Goal: Task Accomplishment & Management: Complete application form

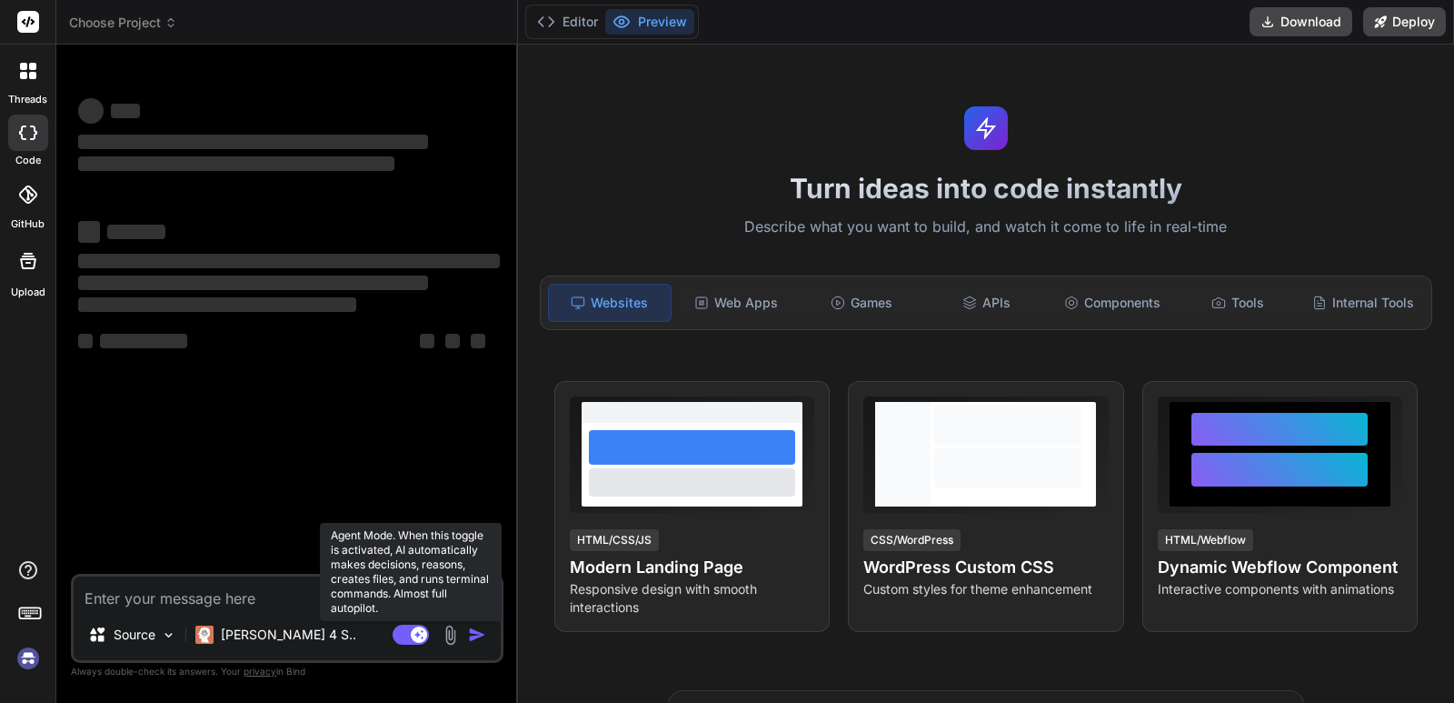
click at [404, 640] on rect at bounding box center [411, 634] width 36 height 20
click at [424, 630] on rect at bounding box center [411, 634] width 36 height 20
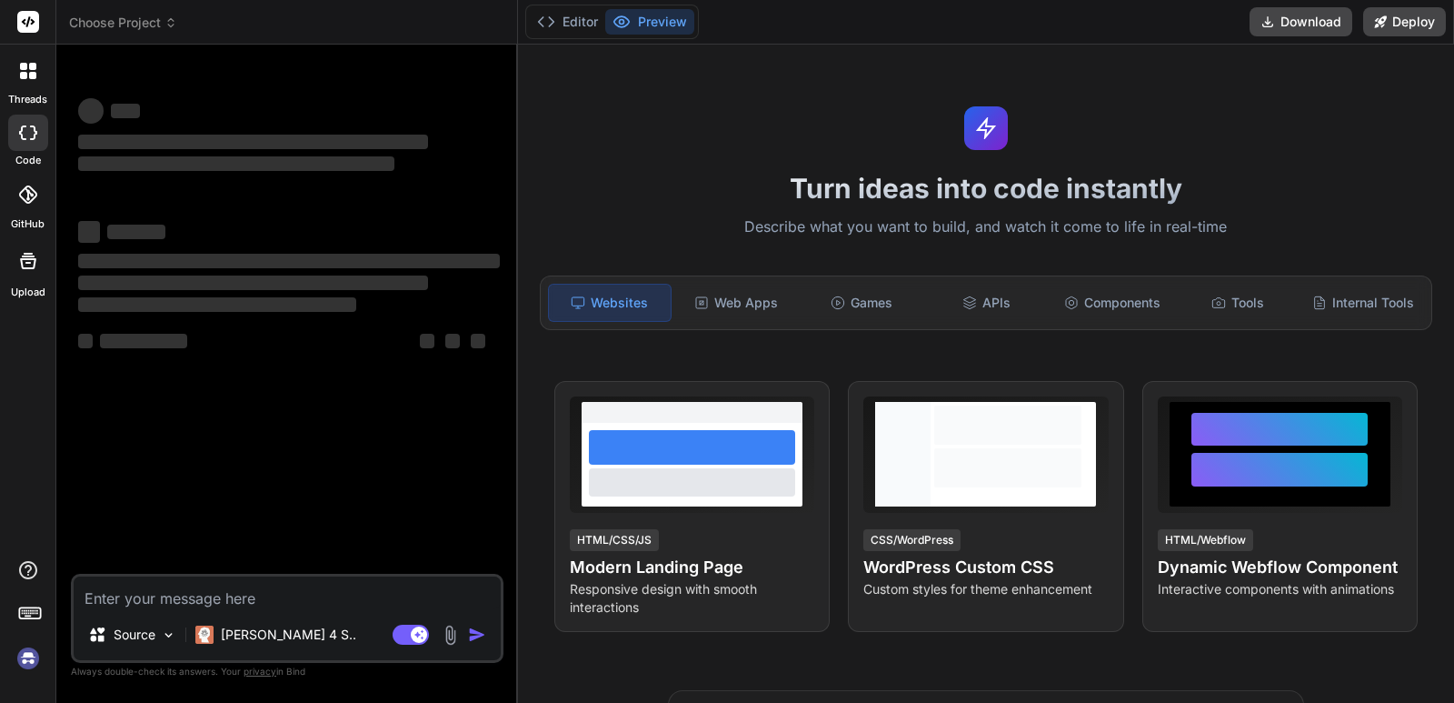
click at [95, 600] on textarea at bounding box center [287, 592] width 427 height 33
type textarea "x"
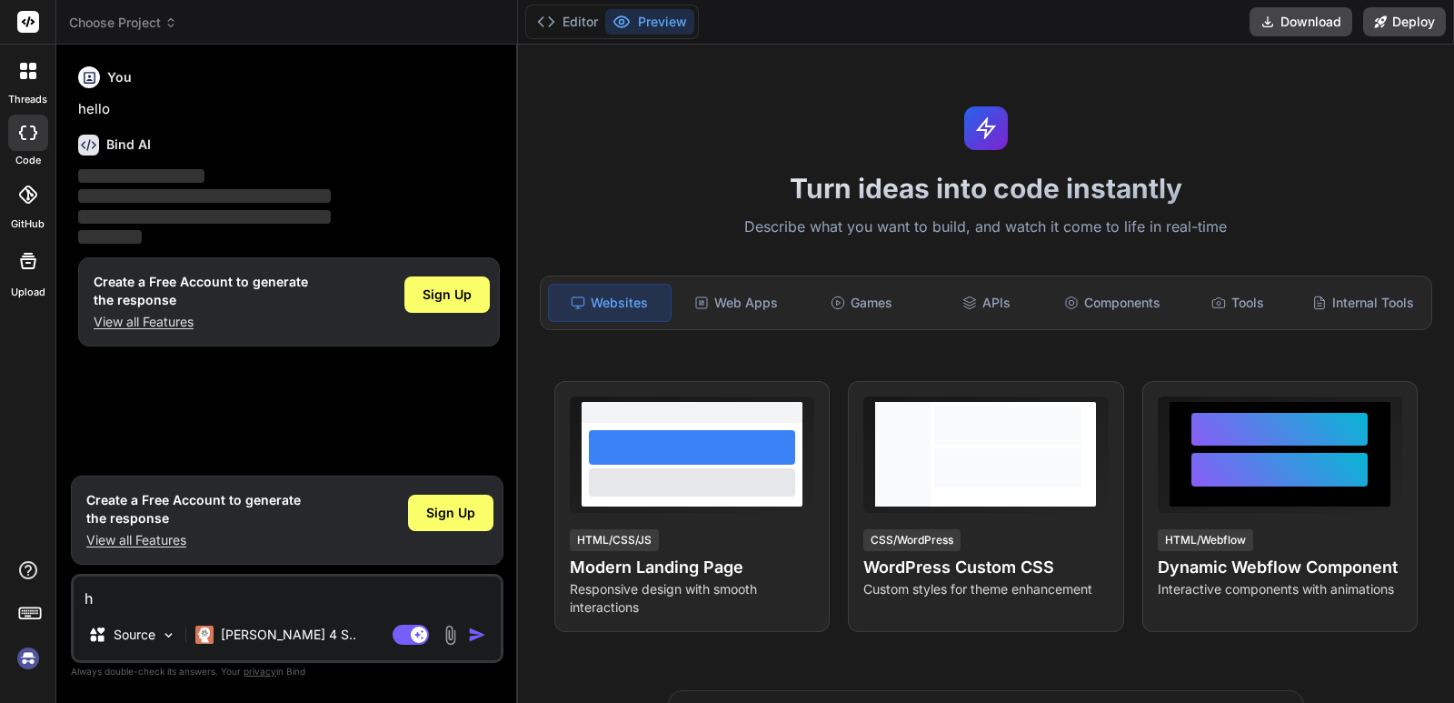
type textarea "hi"
type textarea "x"
type textarea "hi"
click at [470, 633] on img "button" at bounding box center [477, 634] width 18 height 18
click at [484, 635] on img "button" at bounding box center [477, 634] width 18 height 18
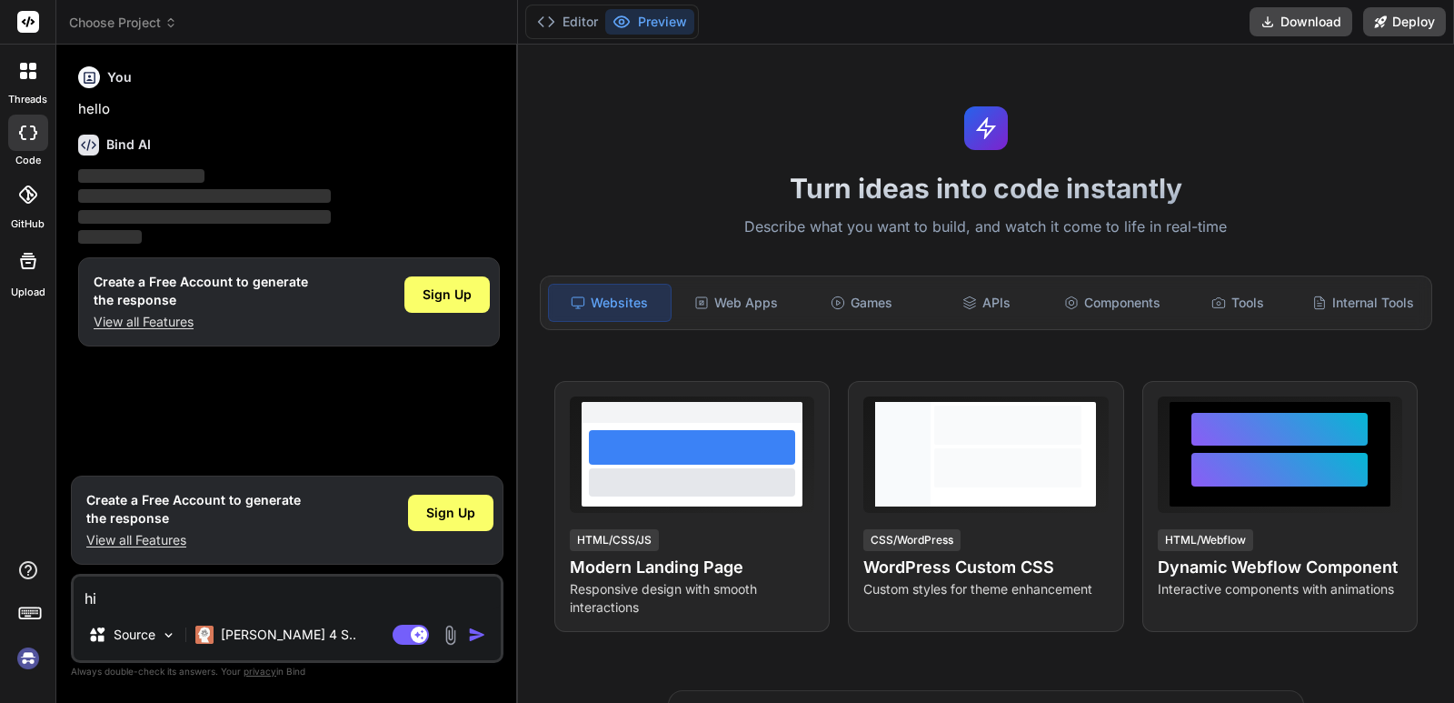
click at [138, 605] on textarea "hi" at bounding box center [287, 592] width 427 height 33
drag, startPoint x: 138, startPoint y: 605, endPoint x: 88, endPoint y: 608, distance: 50.1
click at [88, 608] on textarea "hi" at bounding box center [287, 592] width 427 height 33
type textarea "x"
type textarea "h"
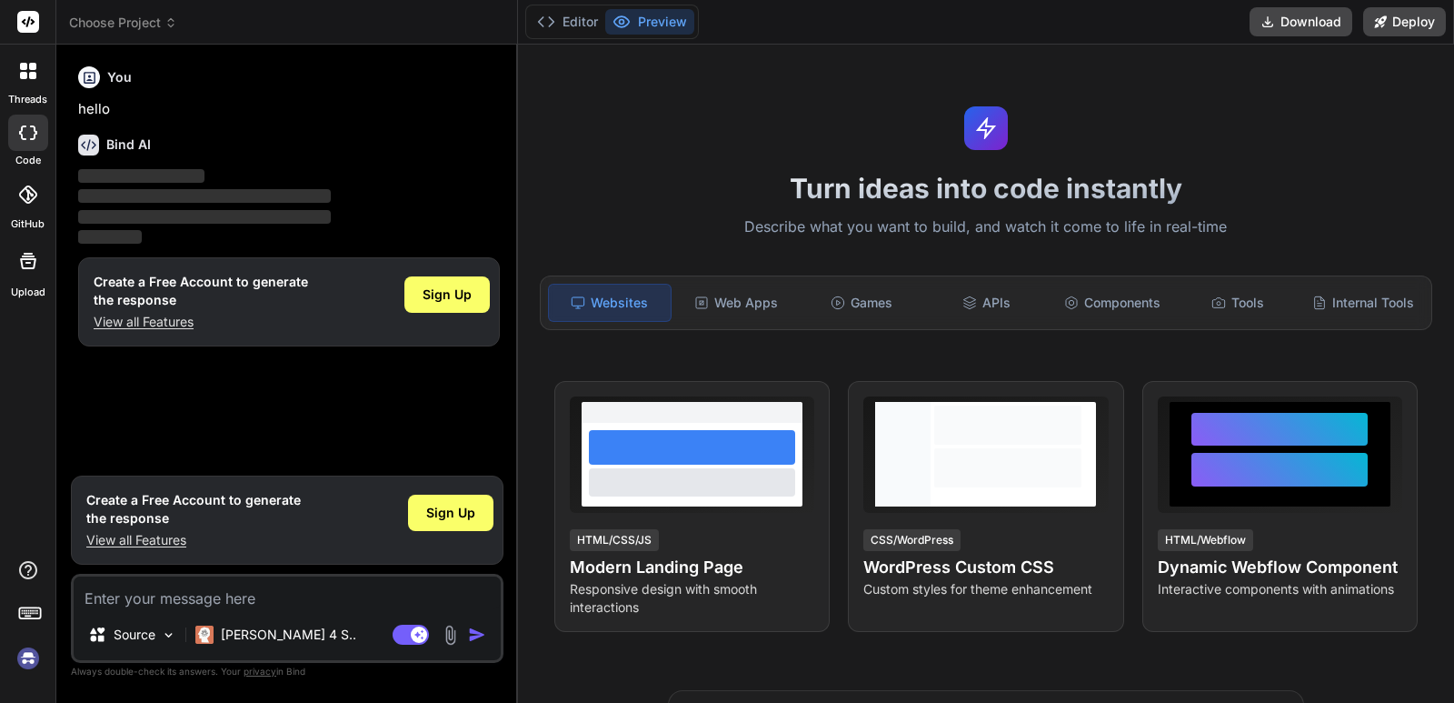
type textarea "x"
type textarea "hi"
click at [477, 633] on img "button" at bounding box center [477, 634] width 18 height 18
click at [26, 71] on icon at bounding box center [28, 71] width 16 height 16
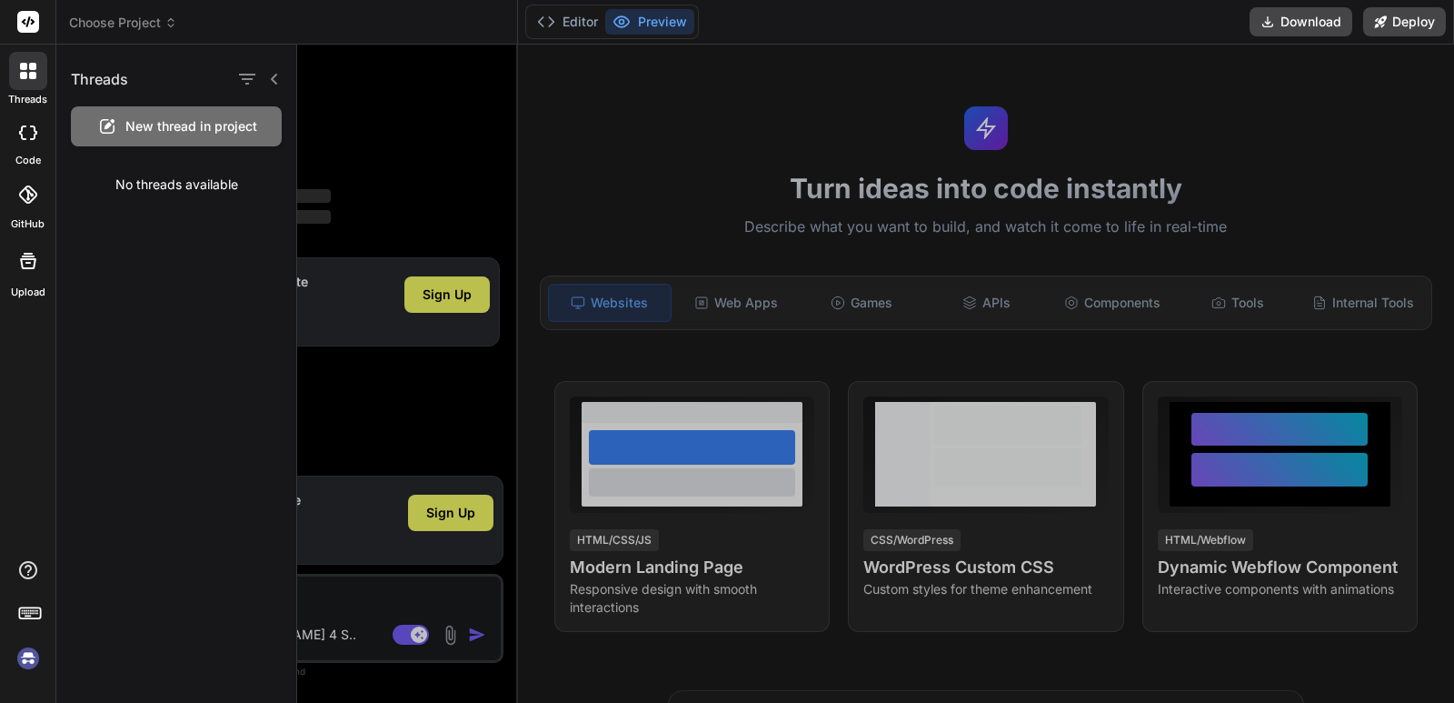
click at [28, 276] on div at bounding box center [28, 261] width 44 height 44
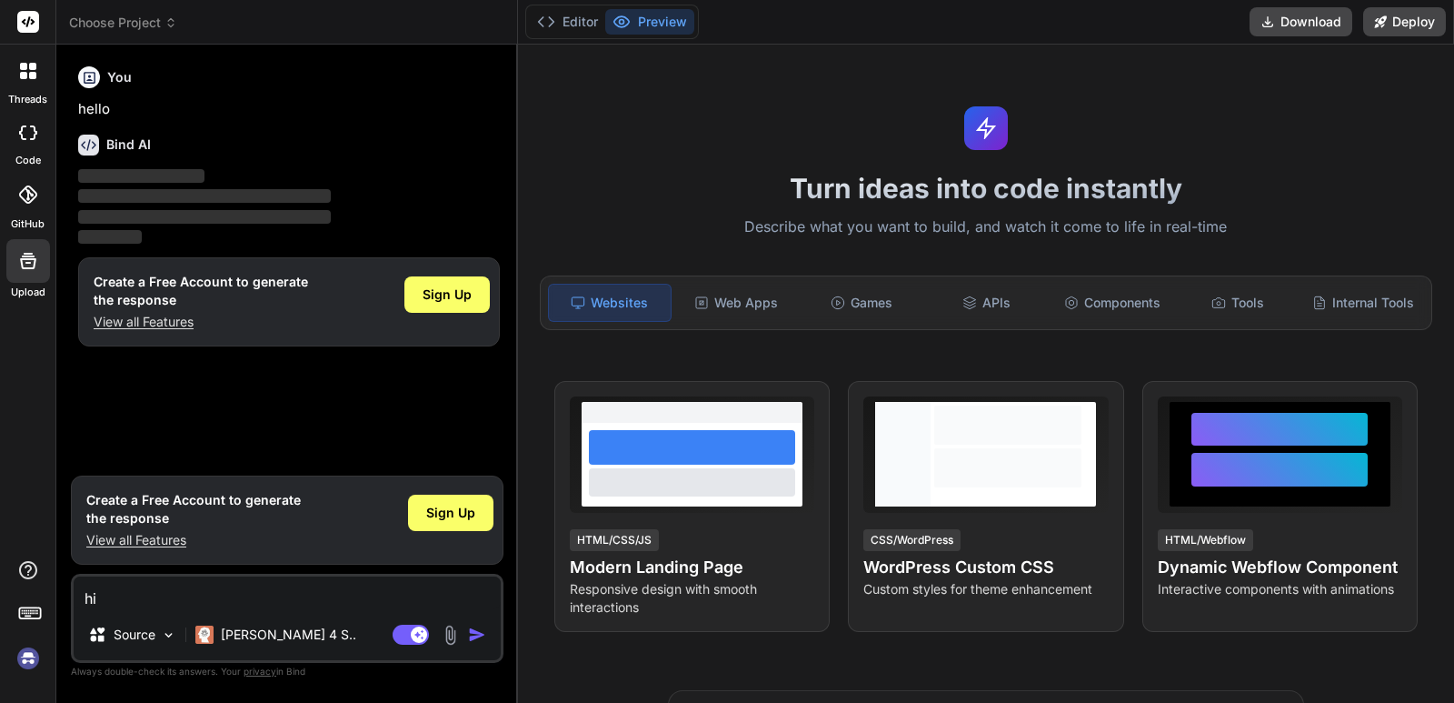
click at [24, 254] on icon at bounding box center [28, 261] width 22 height 22
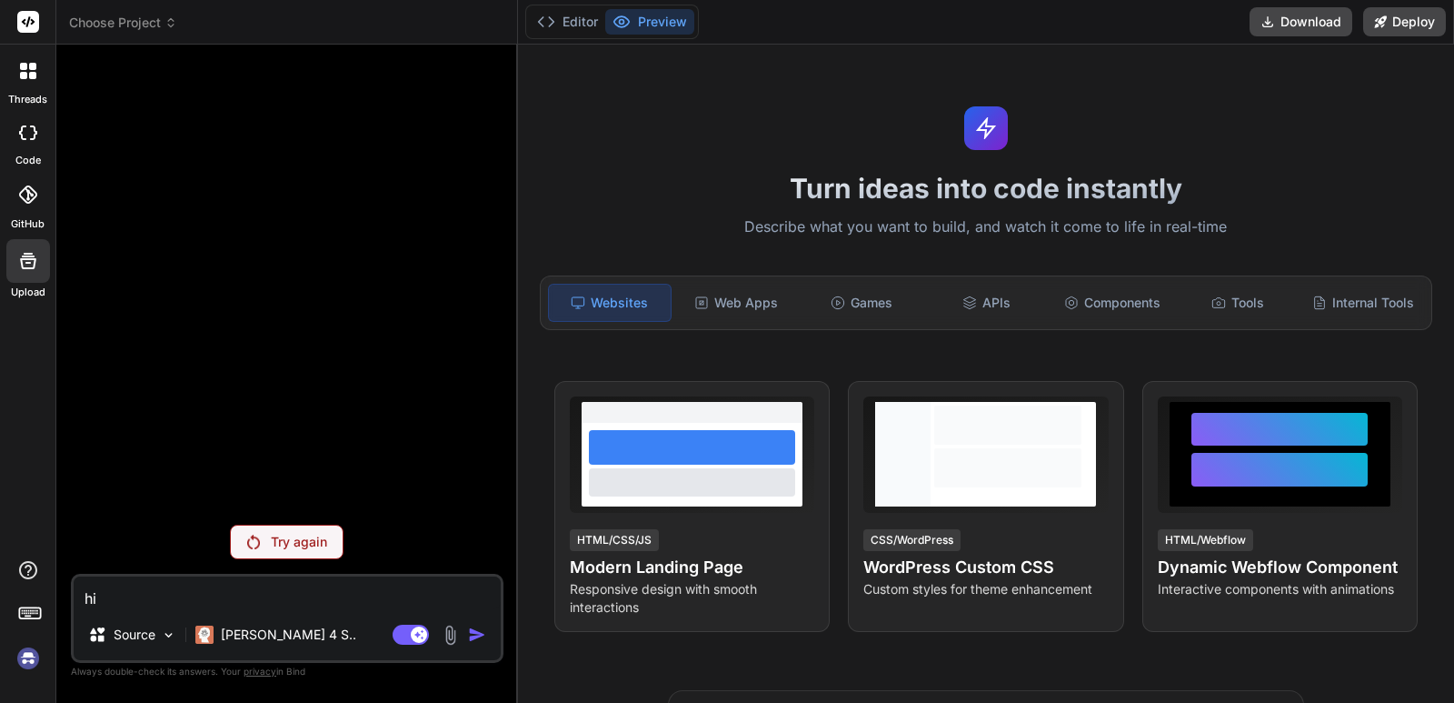
click at [247, 545] on img at bounding box center [253, 541] width 13 height 15
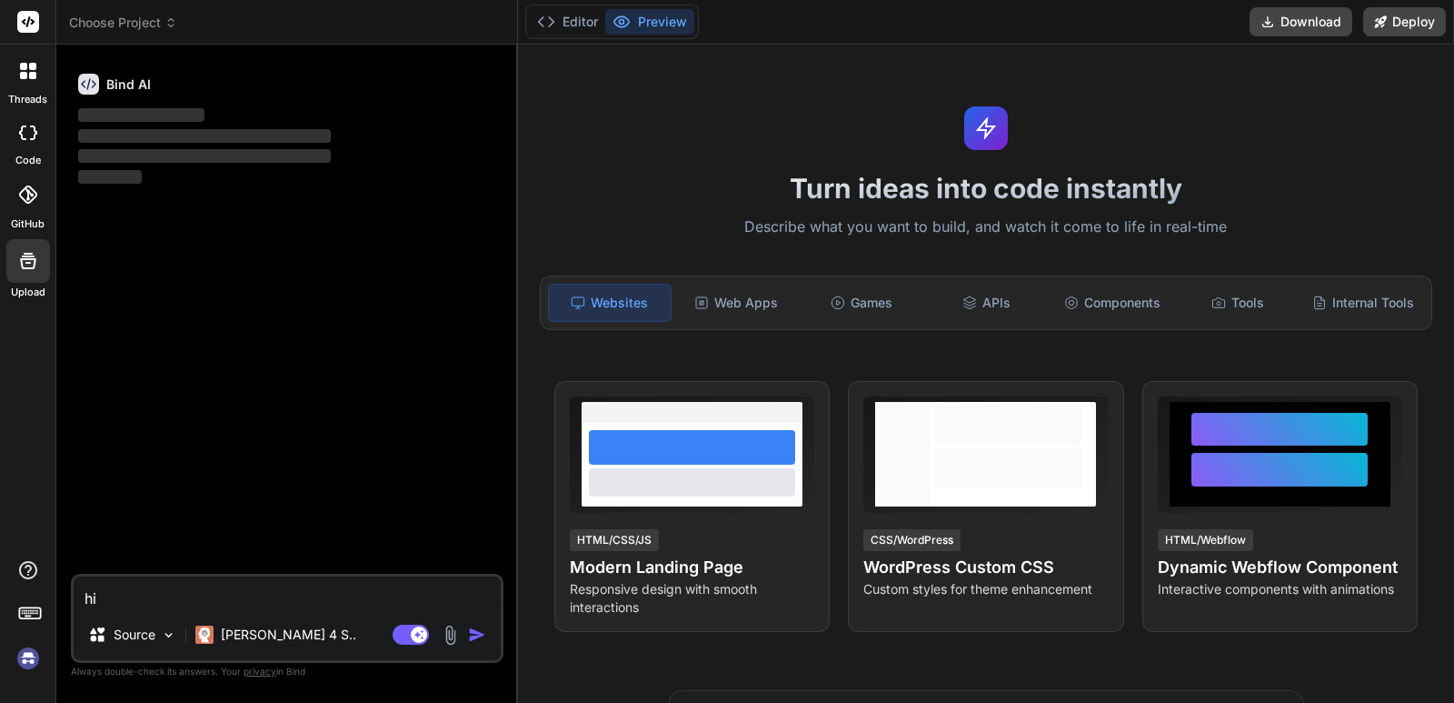
type textarea "x"
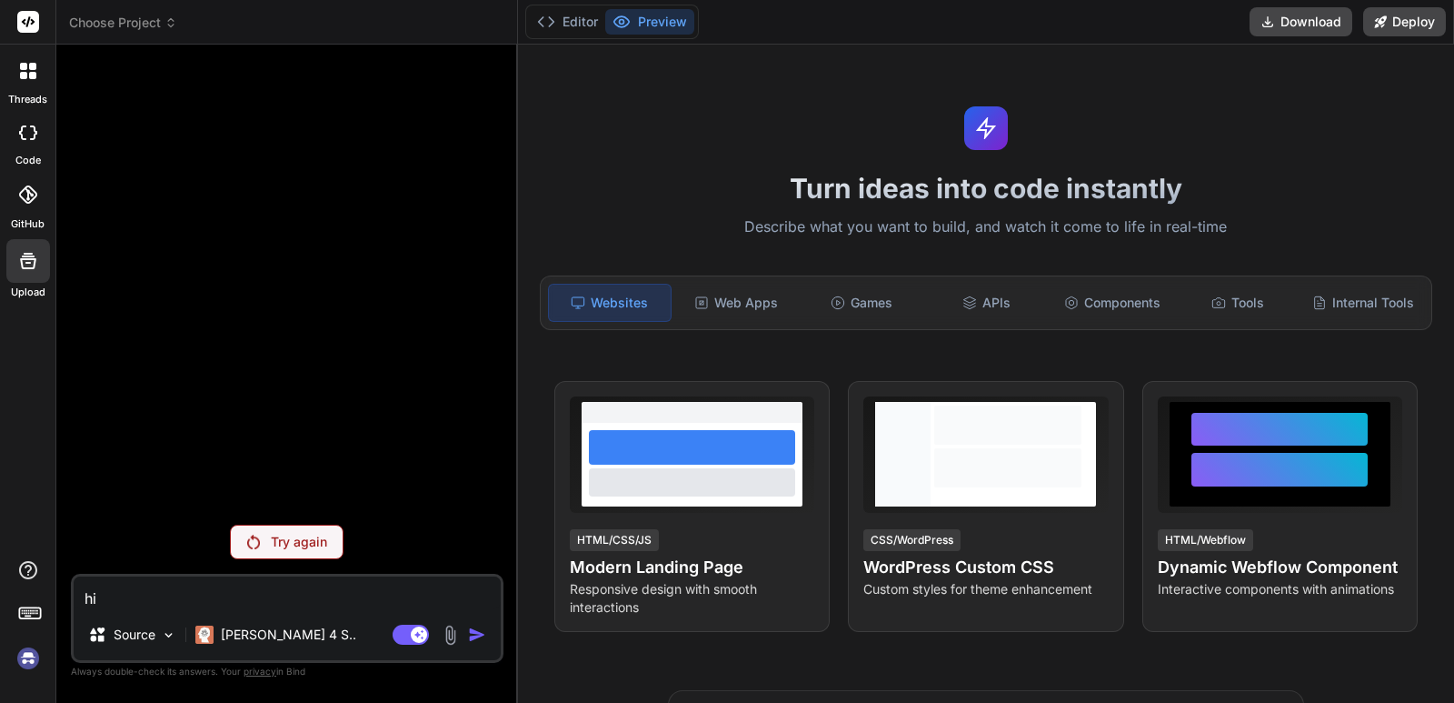
drag, startPoint x: 113, startPoint y: 601, endPoint x: 50, endPoint y: 614, distance: 64.2
click at [50, 614] on div "threads code GitHub Upload Choose Project Created with Pixso. Bind AI Web Searc…" at bounding box center [727, 351] width 1454 height 703
click at [156, 613] on div "hi Source Claude 4 S.. Agent Mode. When this toggle is activated, AI automatica…" at bounding box center [287, 617] width 433 height 89
click at [224, 591] on textarea "hi" at bounding box center [287, 592] width 427 height 33
click at [25, 266] on icon at bounding box center [28, 261] width 22 height 22
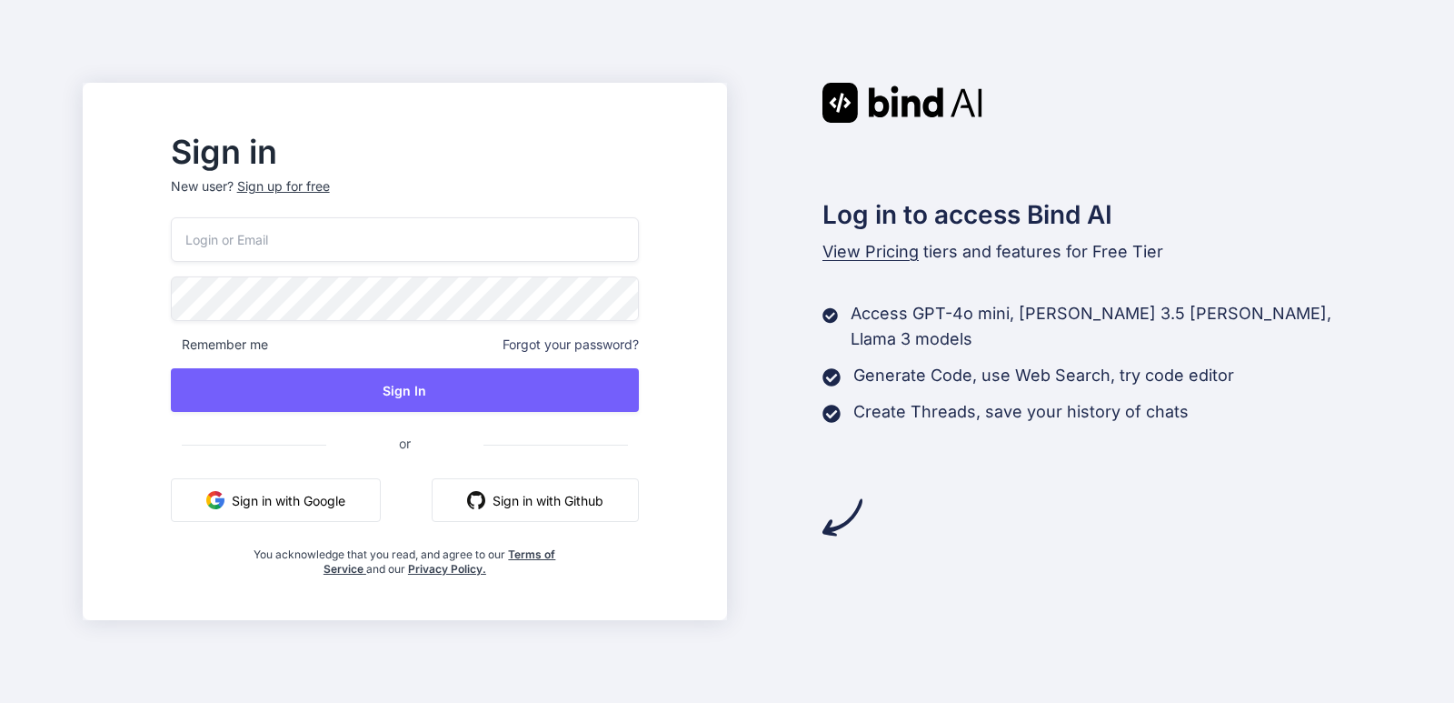
click at [301, 241] on input "email" at bounding box center [405, 239] width 468 height 45
type input "a"
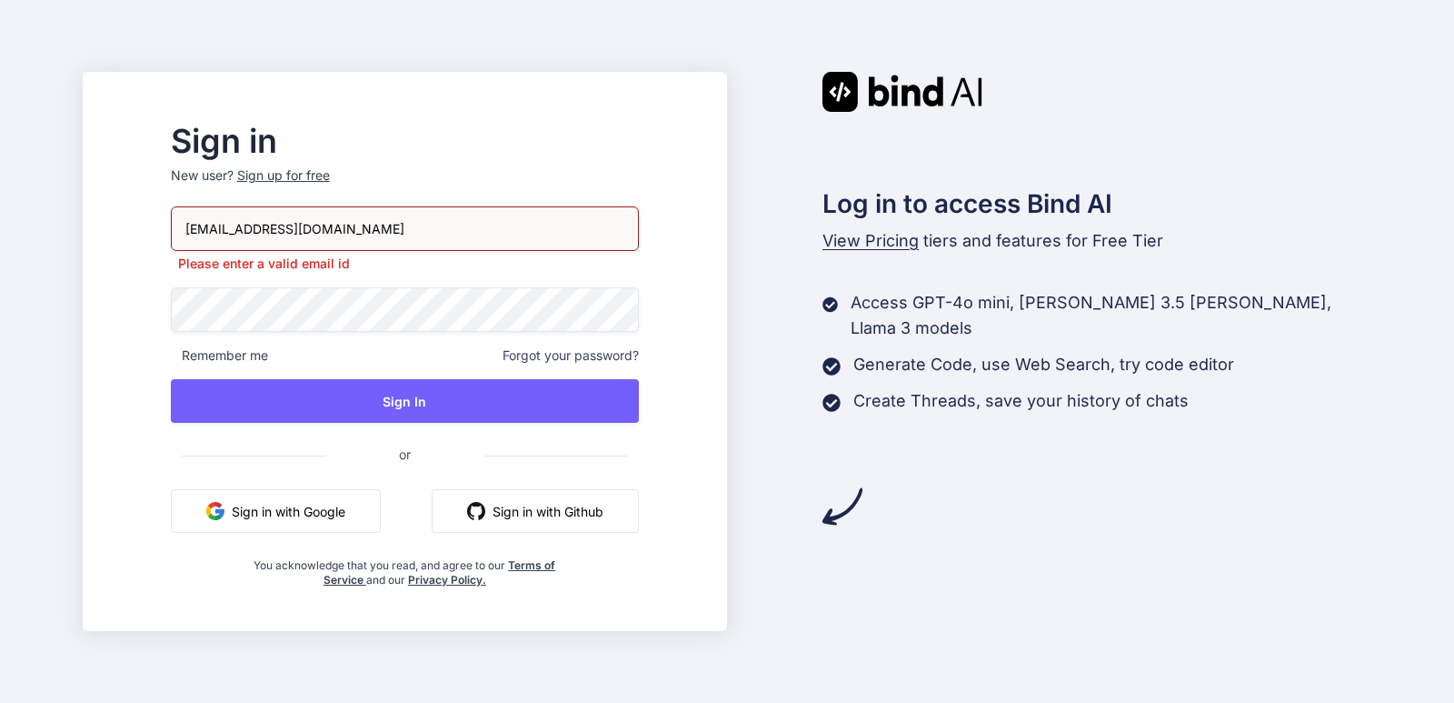
type input "arunc@chetu.com"
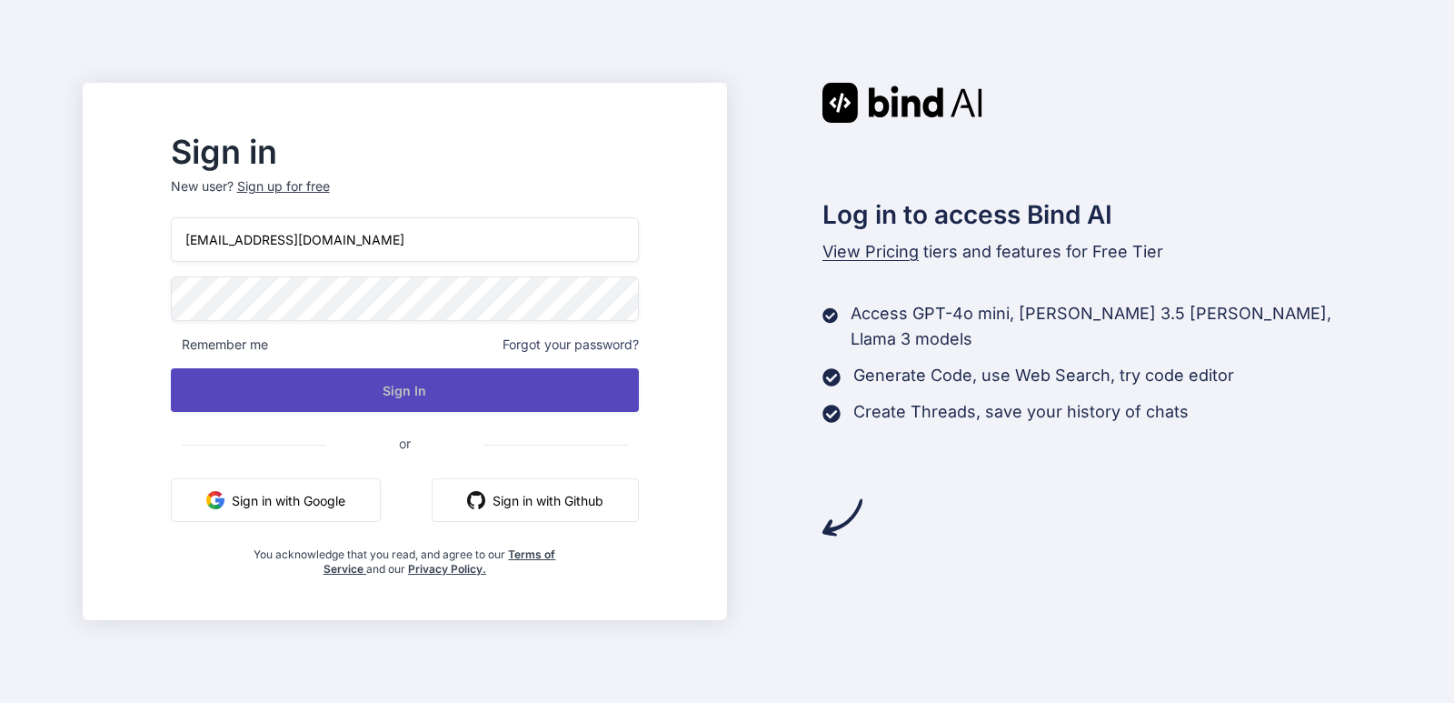
click at [321, 394] on button "Sign In" at bounding box center [405, 390] width 468 height 44
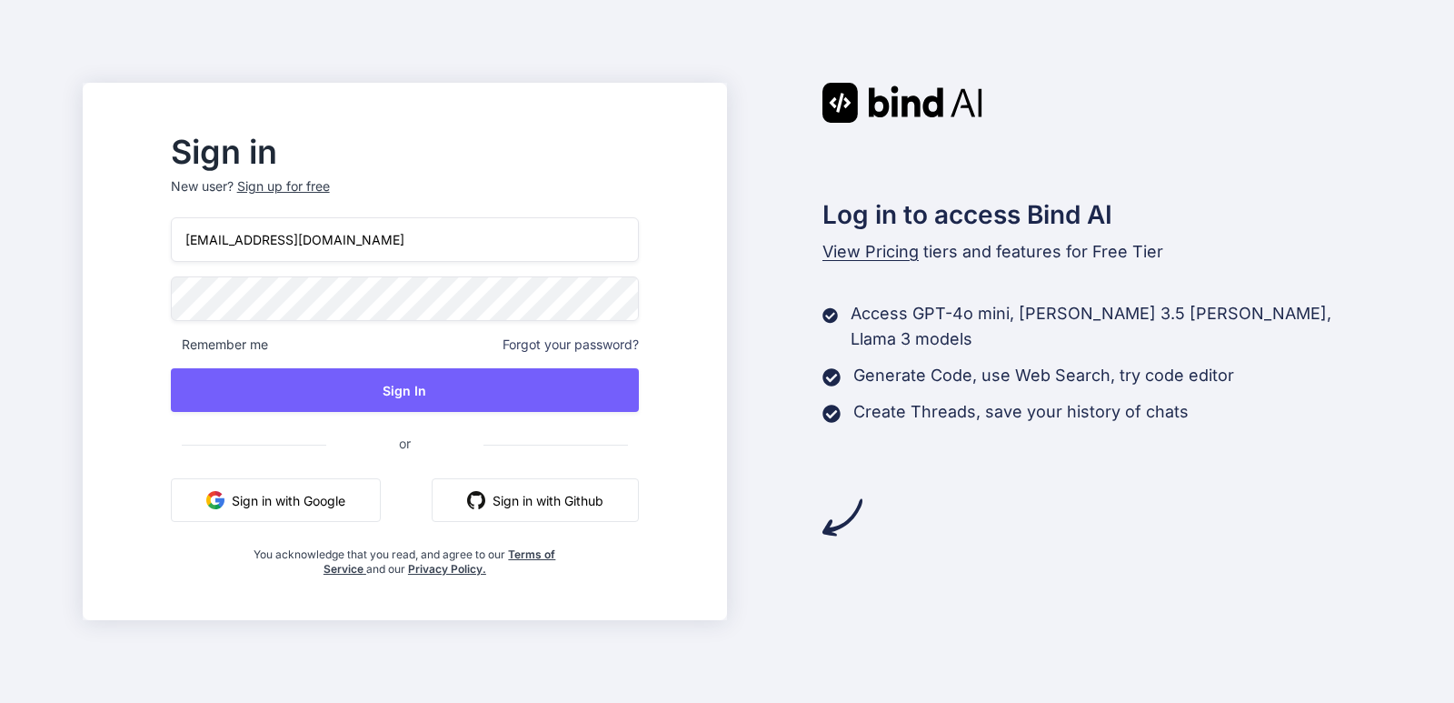
click at [197, 299] on div "Sign in New user? Sign up for free arunc@chetu.com Remember me Forgot your pass…" at bounding box center [405, 356] width 526 height 439
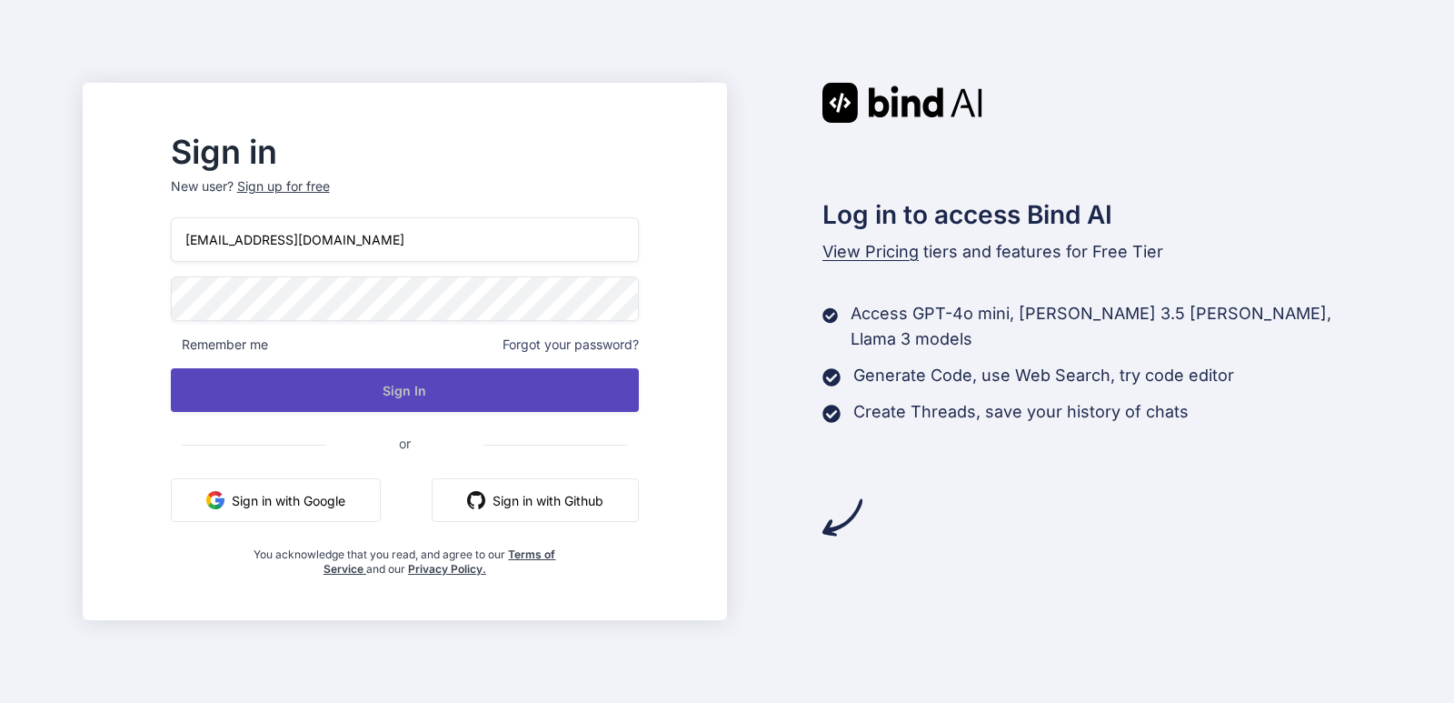
click at [407, 385] on button "Sign In" at bounding box center [405, 390] width 468 height 44
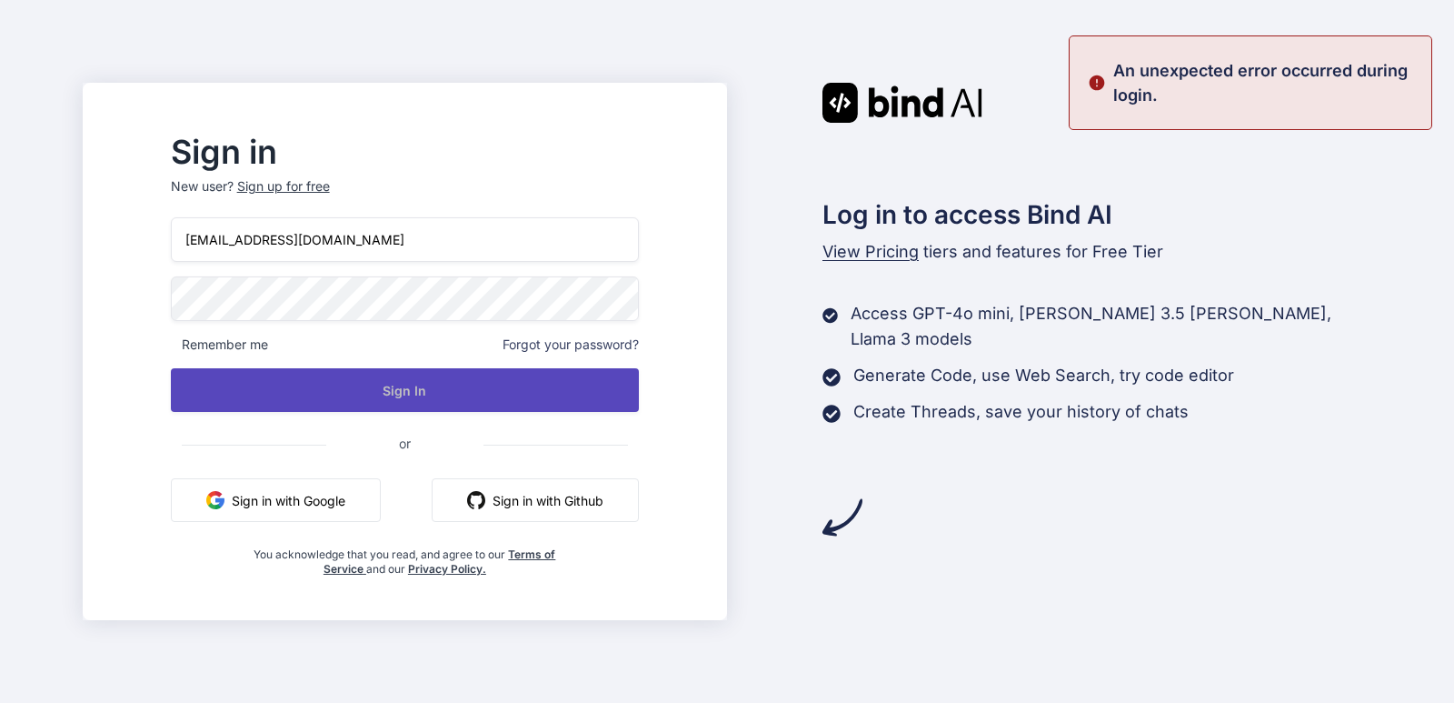
click at [325, 373] on button "Sign In" at bounding box center [405, 390] width 468 height 44
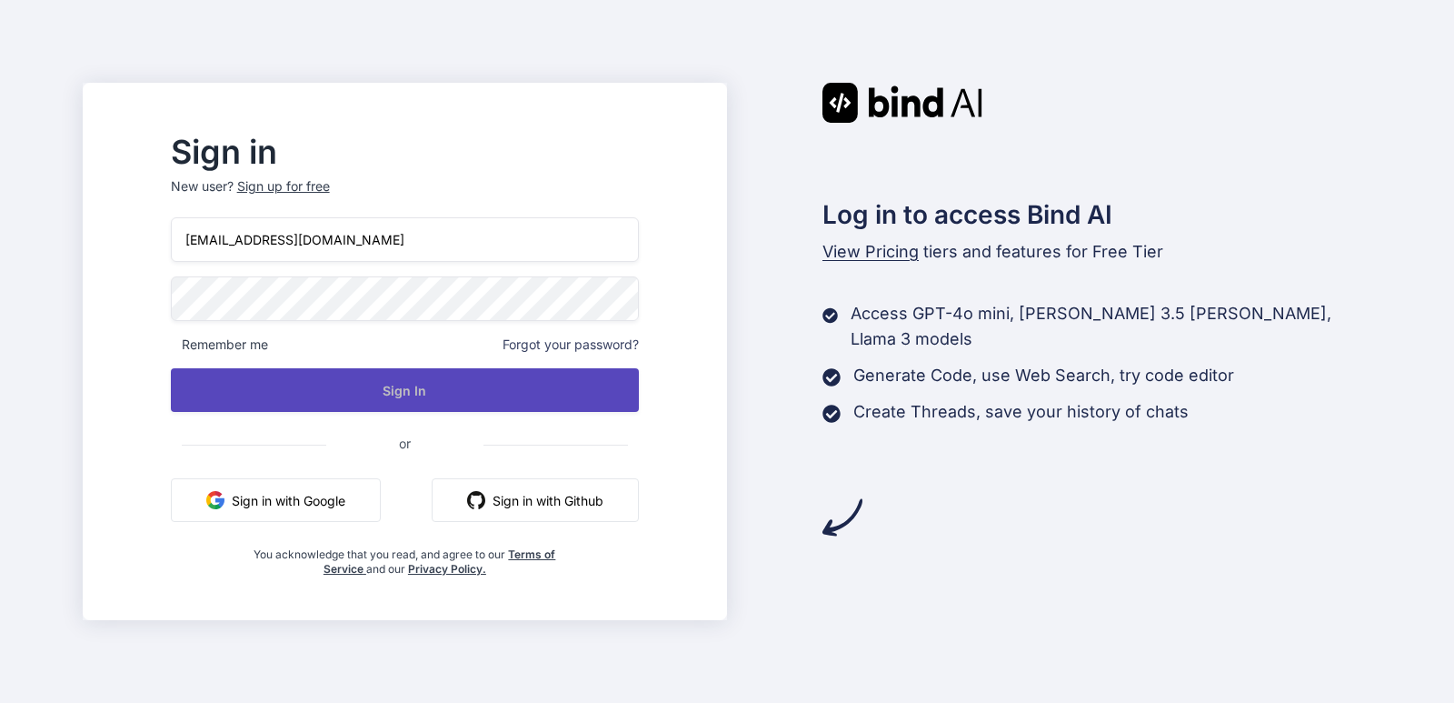
click at [344, 389] on button "Sign In" at bounding box center [405, 390] width 468 height 44
click at [348, 374] on button "Sign In" at bounding box center [405, 390] width 468 height 44
click at [386, 389] on button "Sign In" at bounding box center [405, 390] width 468 height 44
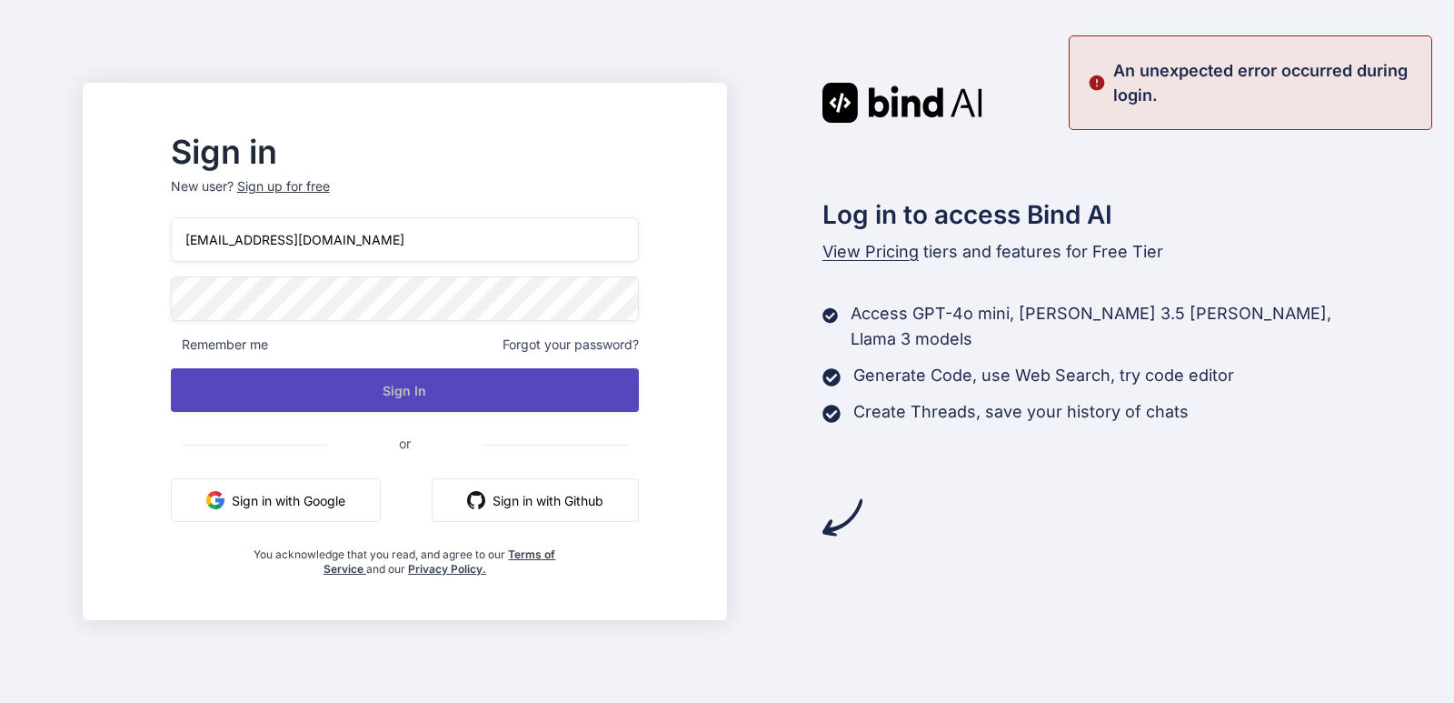
click at [373, 394] on button "Sign In" at bounding box center [405, 390] width 468 height 44
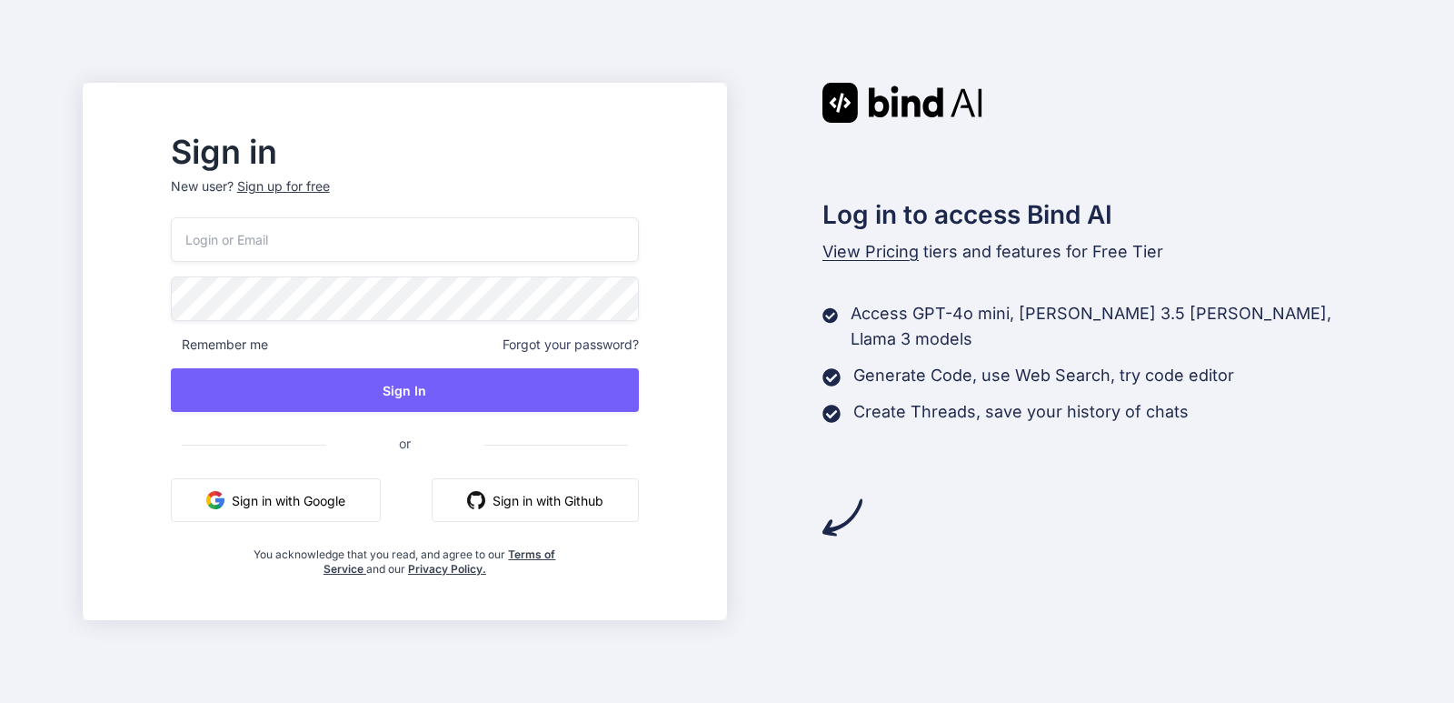
click at [413, 233] on input "email" at bounding box center [405, 239] width 468 height 45
type input "arun@yopmail.com"
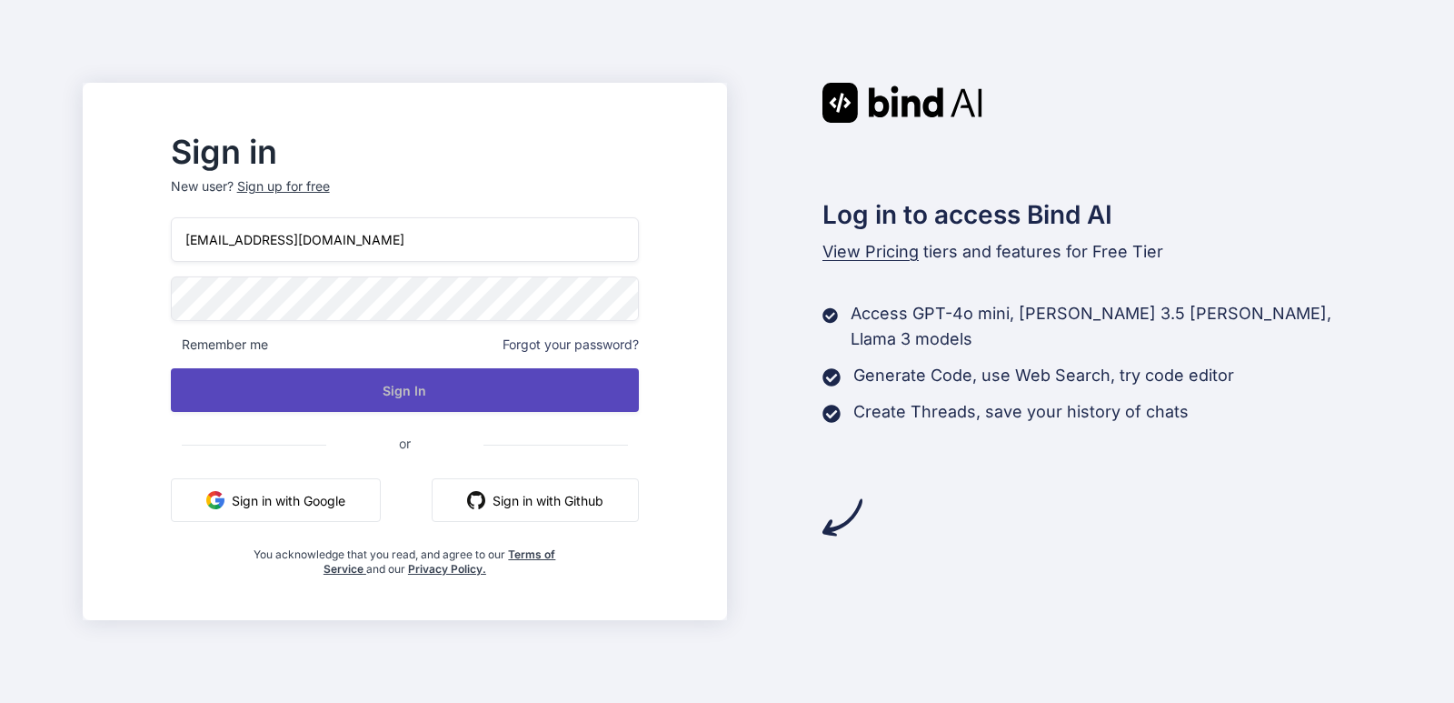
click at [425, 377] on button "Sign In" at bounding box center [405, 390] width 468 height 44
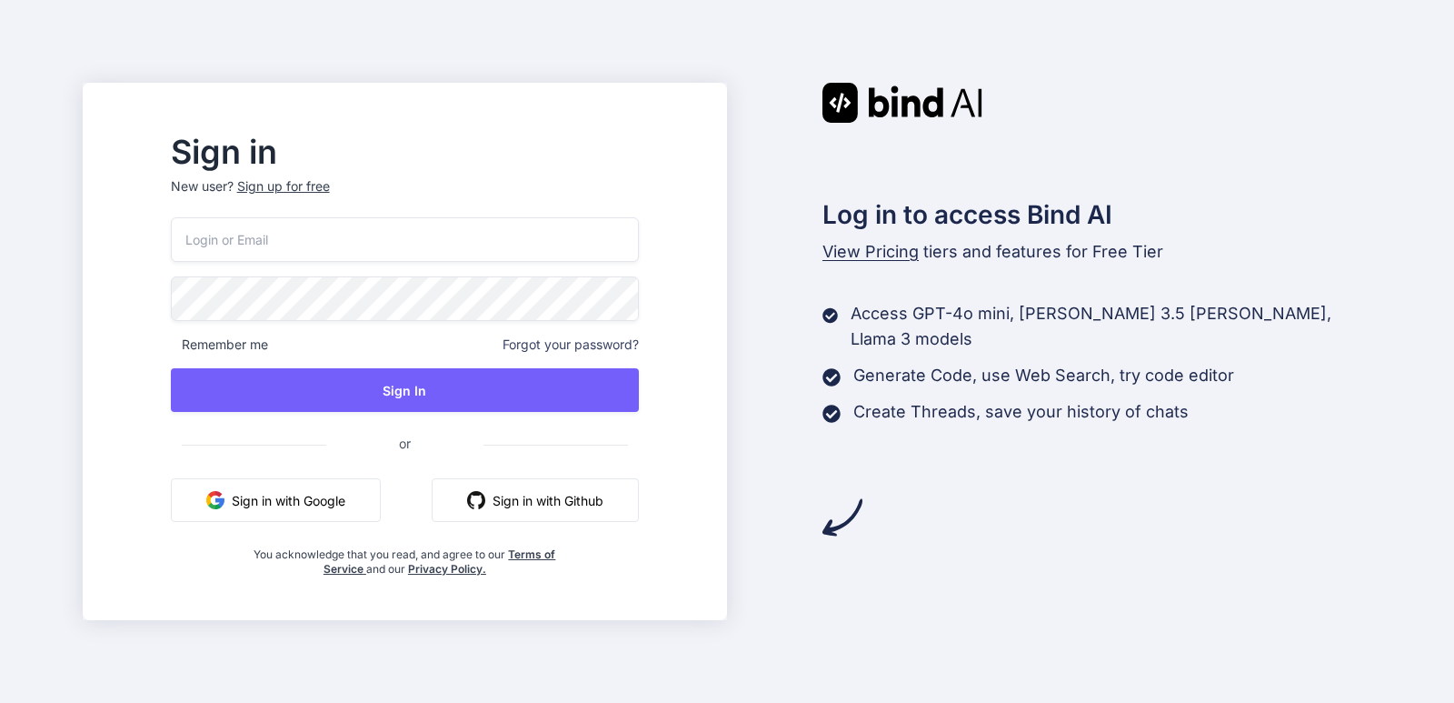
click at [260, 227] on input "email" at bounding box center [405, 239] width 468 height 45
drag, startPoint x: 375, startPoint y: 246, endPoint x: 217, endPoint y: 247, distance: 158.1
click at [217, 247] on input "arun@yopmail.com" at bounding box center [405, 239] width 468 height 45
type input "arun@yopmail.com"
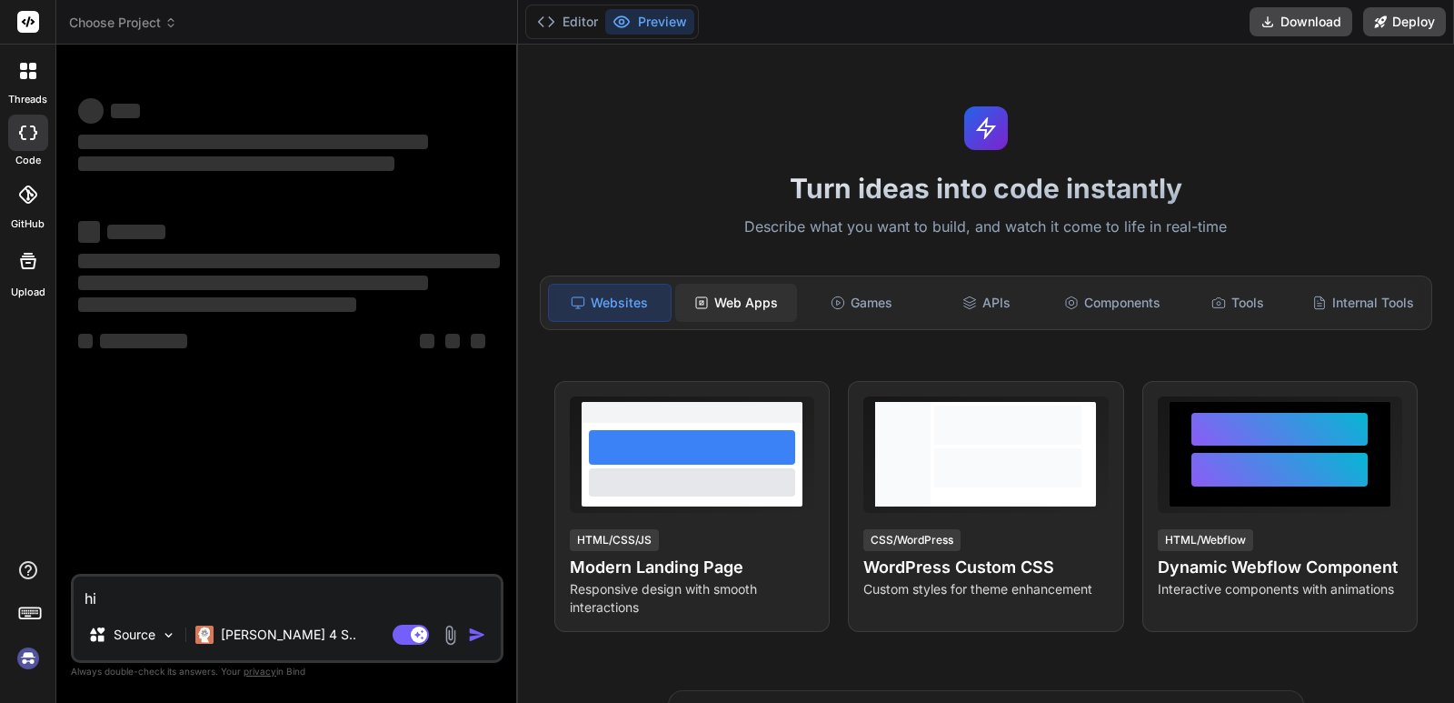
click at [745, 305] on div "Web Apps" at bounding box center [736, 303] width 122 height 38
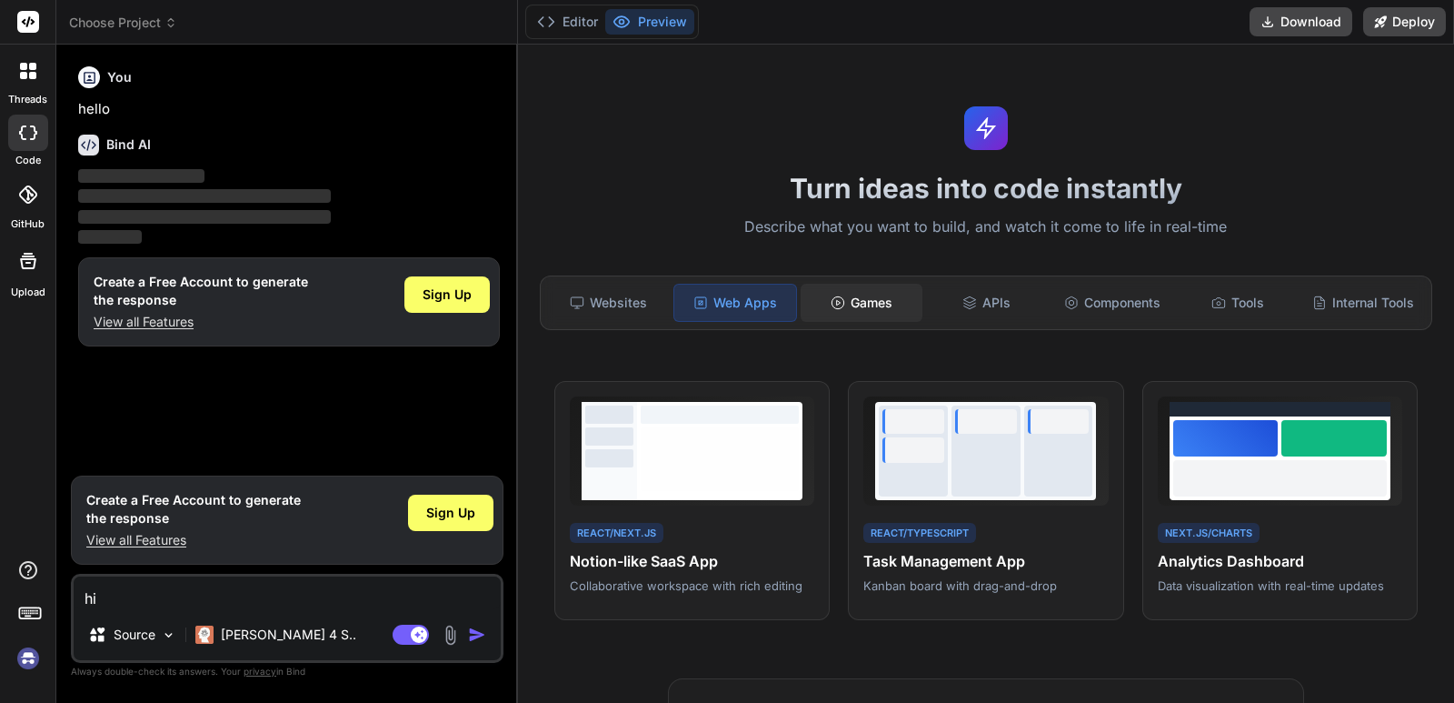
click at [836, 318] on div "Games" at bounding box center [862, 303] width 122 height 38
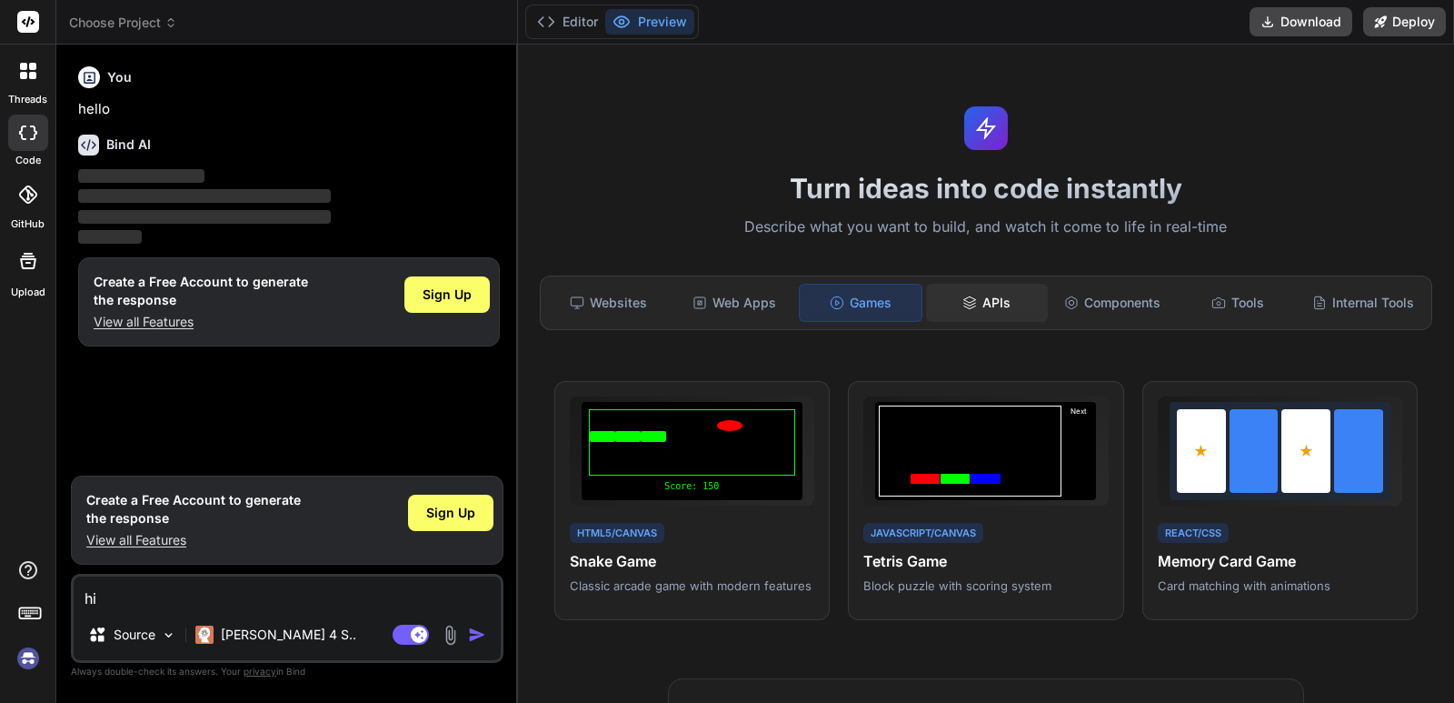
click at [992, 307] on div "APIs" at bounding box center [987, 303] width 122 height 38
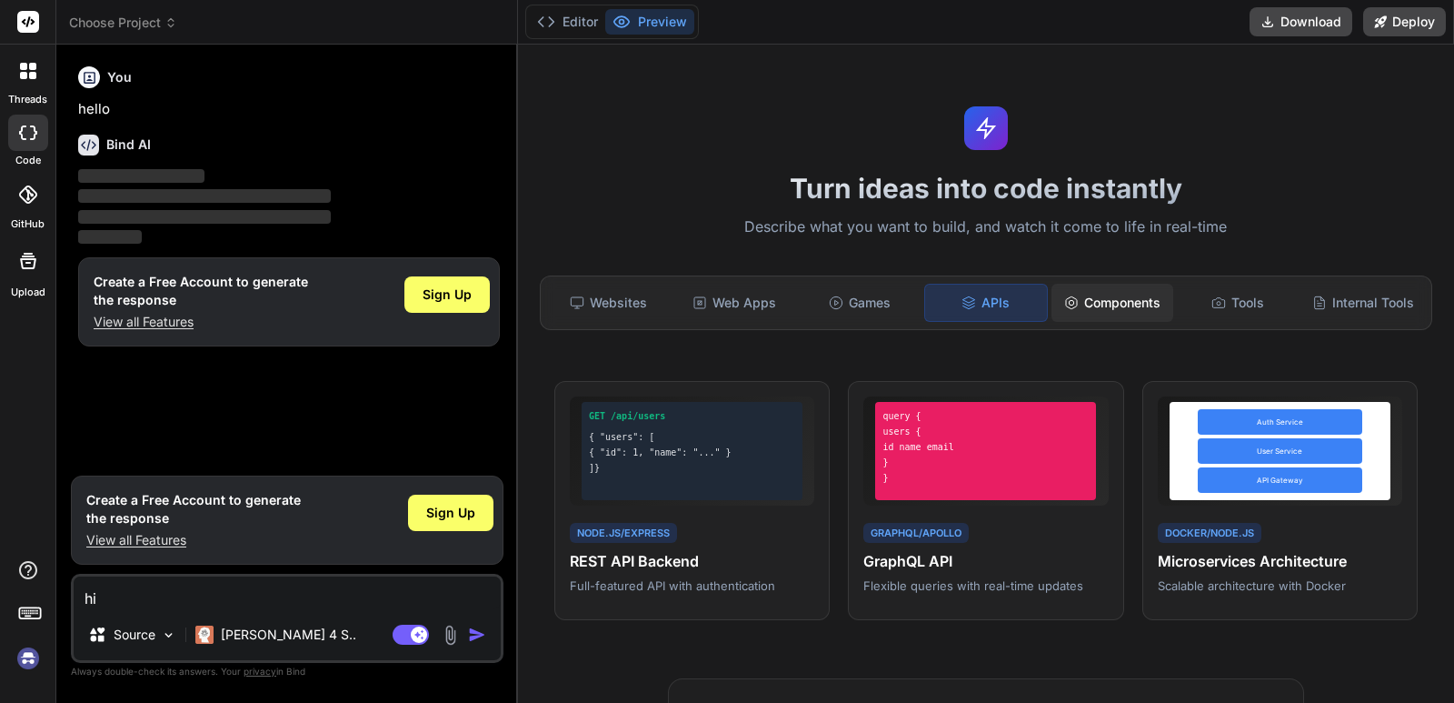
click at [1079, 299] on div "Components" at bounding box center [1113, 303] width 122 height 38
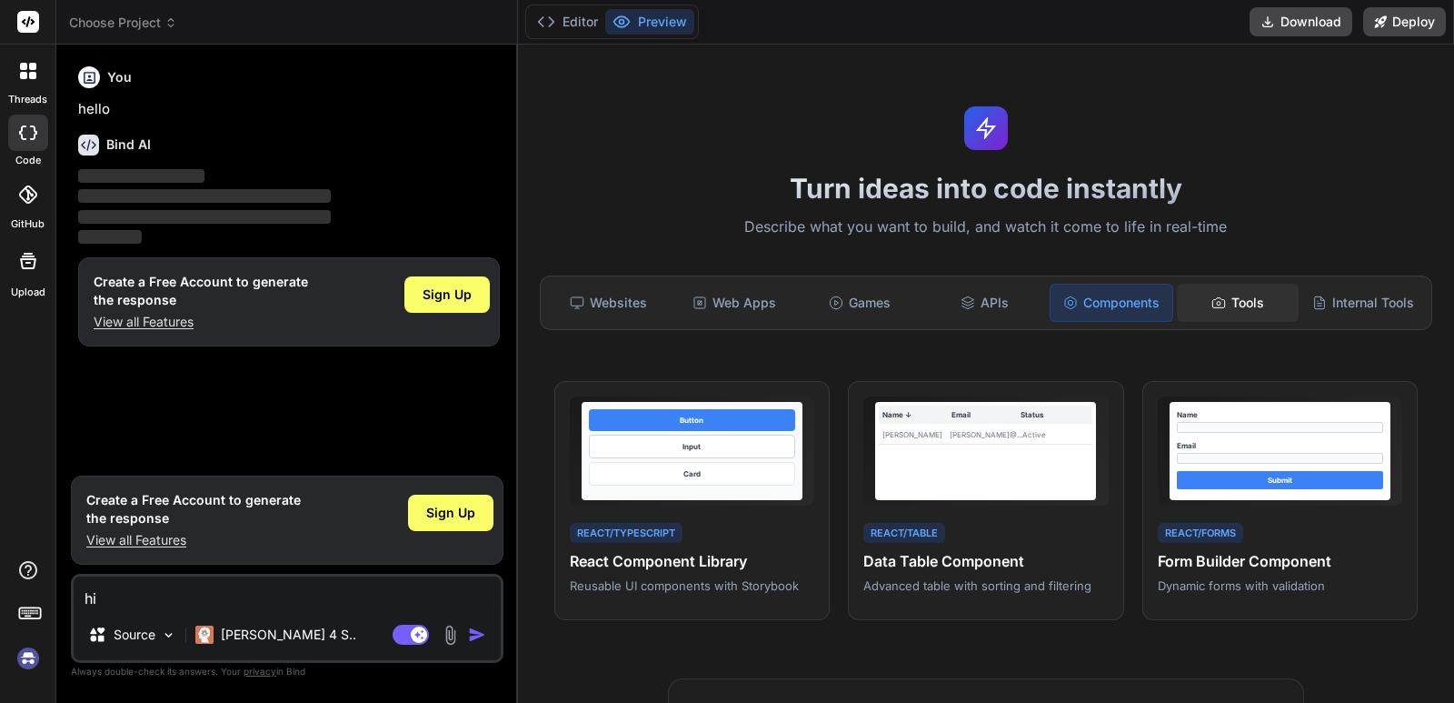
click at [1236, 316] on div "Tools" at bounding box center [1238, 303] width 122 height 38
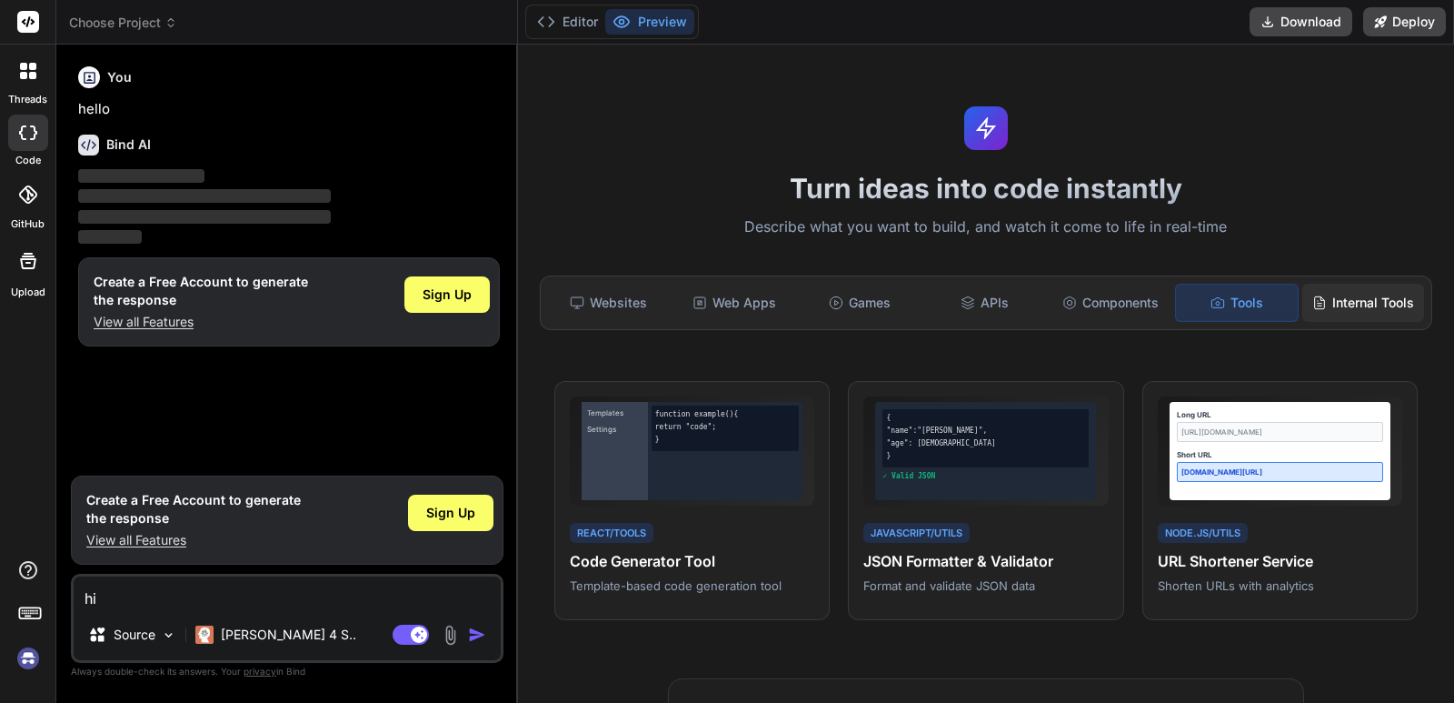
click at [1315, 297] on icon at bounding box center [1320, 302] width 10 height 12
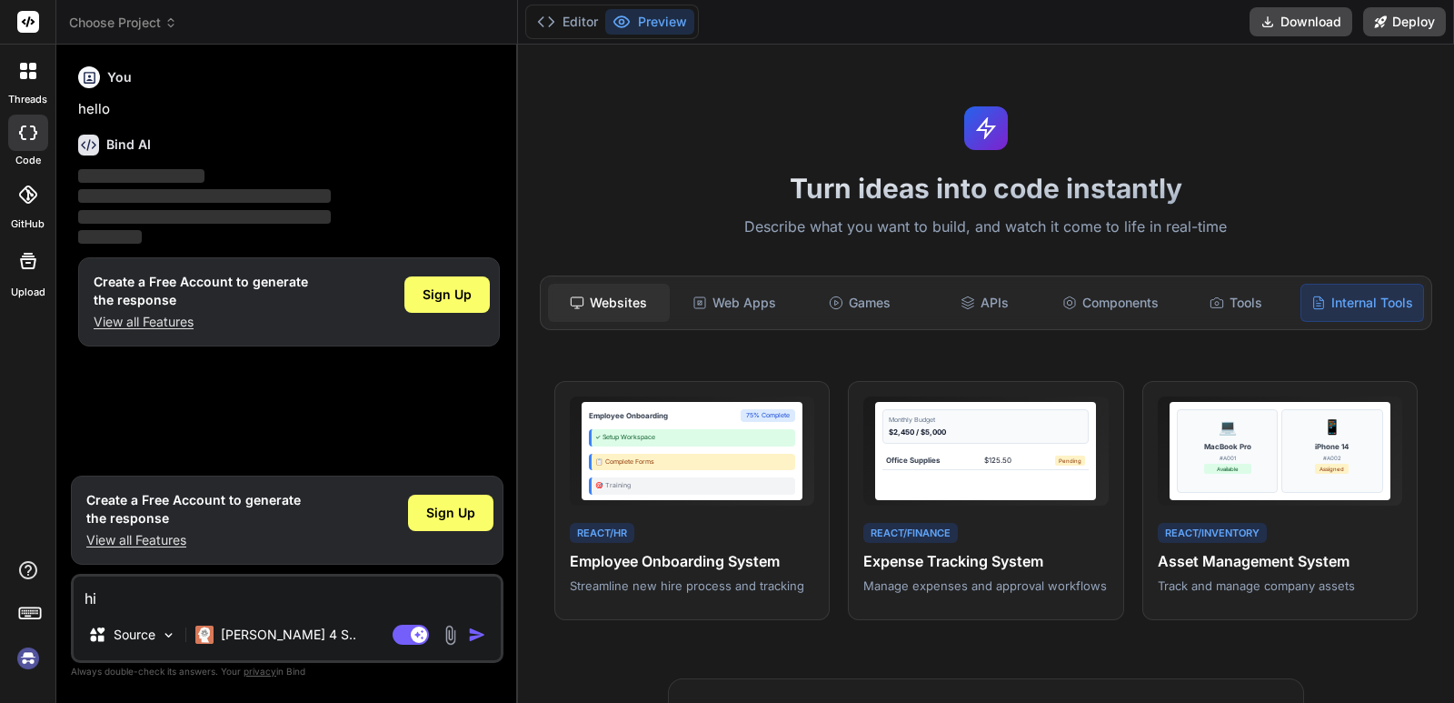
click at [617, 294] on div "Websites" at bounding box center [609, 303] width 122 height 38
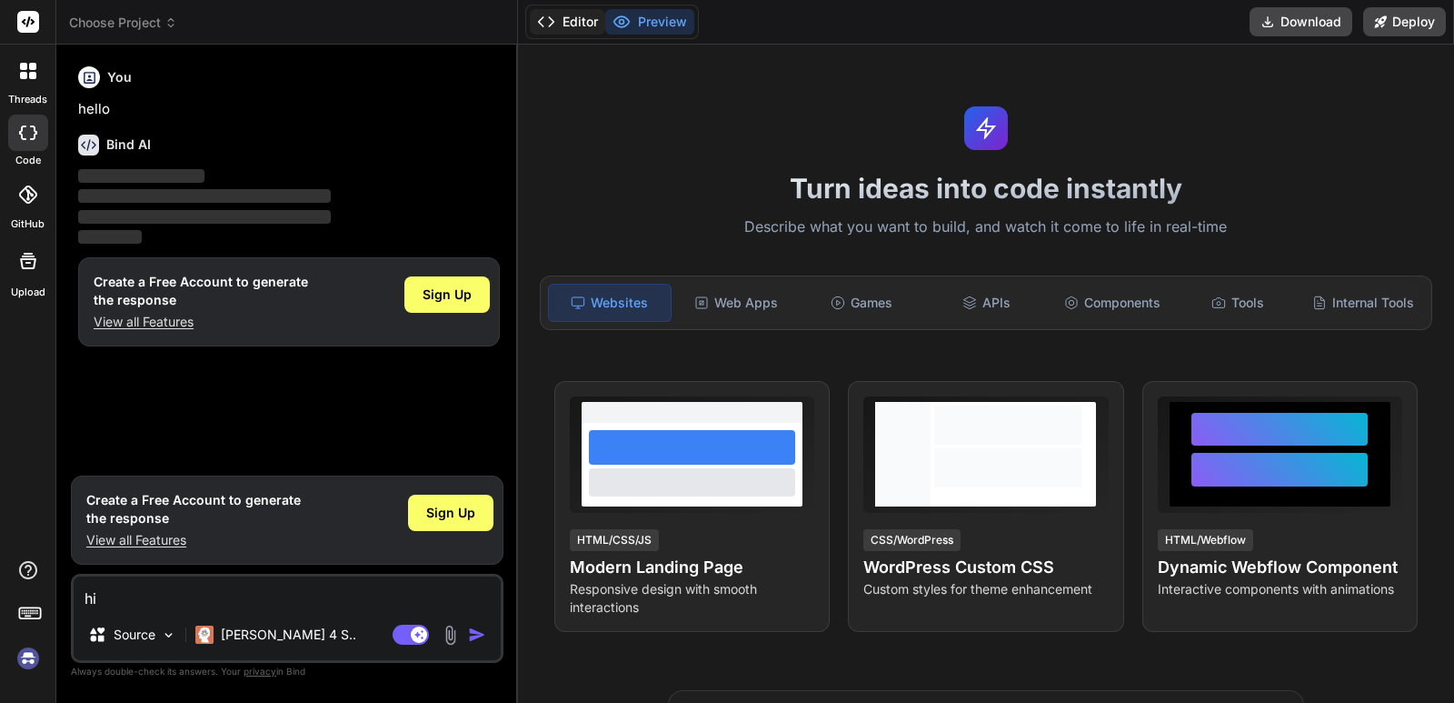
click at [543, 19] on icon at bounding box center [546, 22] width 18 height 18
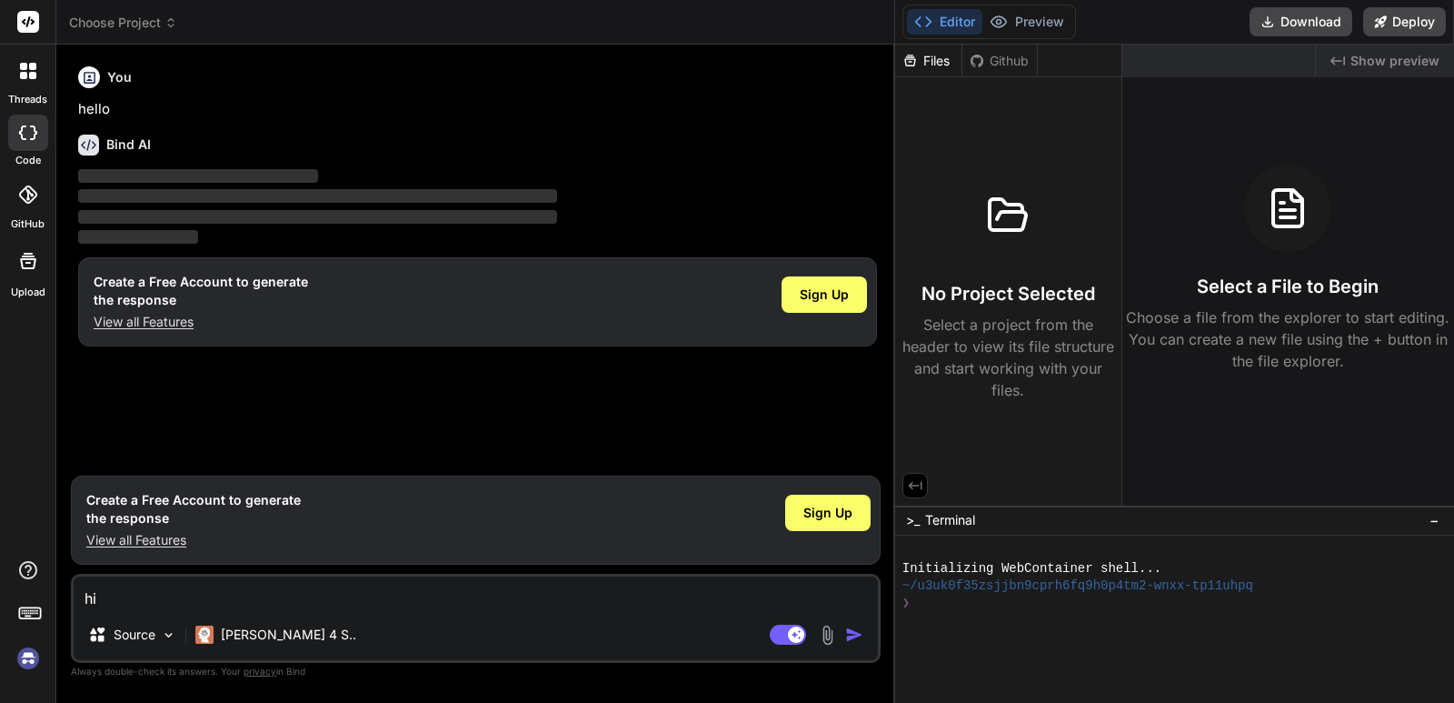
drag, startPoint x: 517, startPoint y: 163, endPoint x: 952, endPoint y: 146, distance: 435.6
click at [952, 146] on div "Choose Project Created with Pixso. Bind AI Web Search Created with Pixso. Code …" at bounding box center [755, 351] width 1398 height 703
click at [1034, 26] on button "Preview" at bounding box center [1026, 21] width 89 height 25
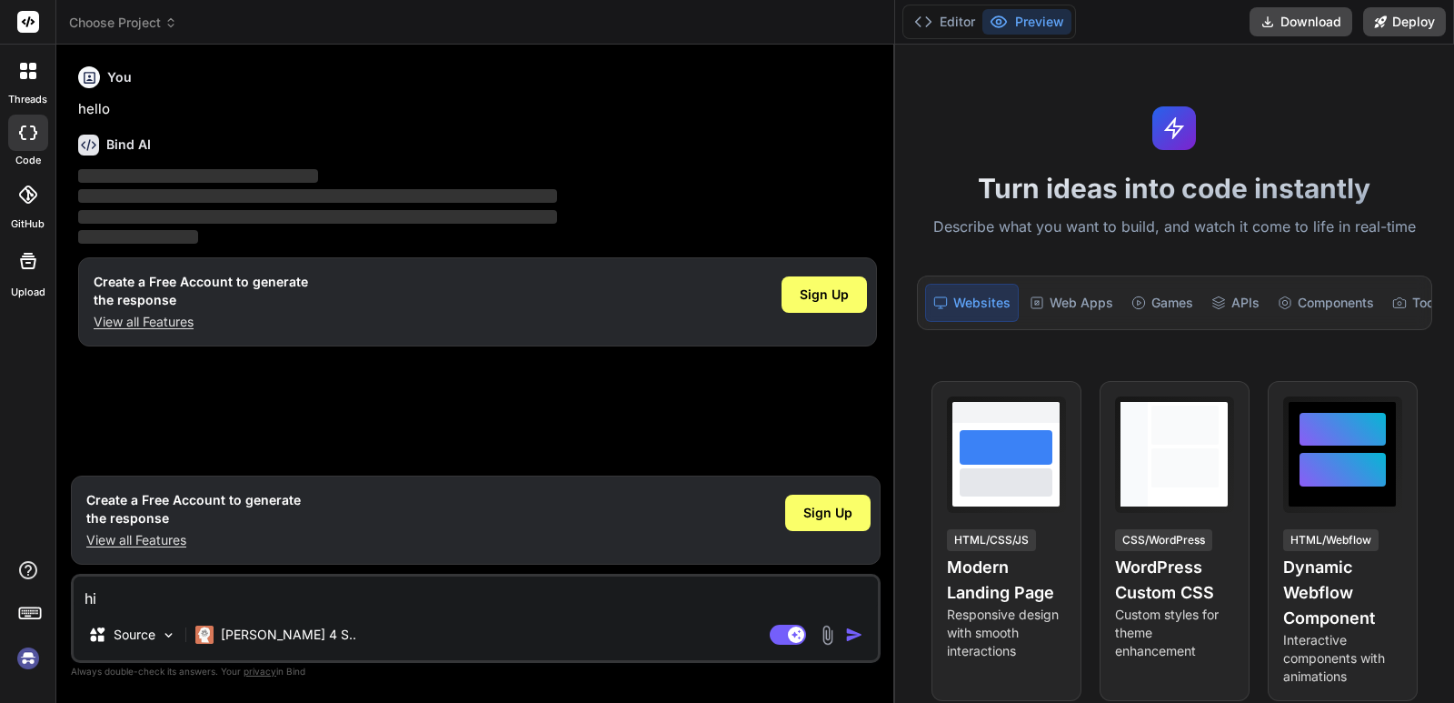
drag, startPoint x: 894, startPoint y: 147, endPoint x: 935, endPoint y: 145, distance: 41.0
click at [935, 145] on div "Choose Project Created with Pixso. Bind AI Web Search Created with Pixso. Code …" at bounding box center [755, 351] width 1398 height 703
click at [953, 17] on button "Editor" at bounding box center [944, 21] width 75 height 25
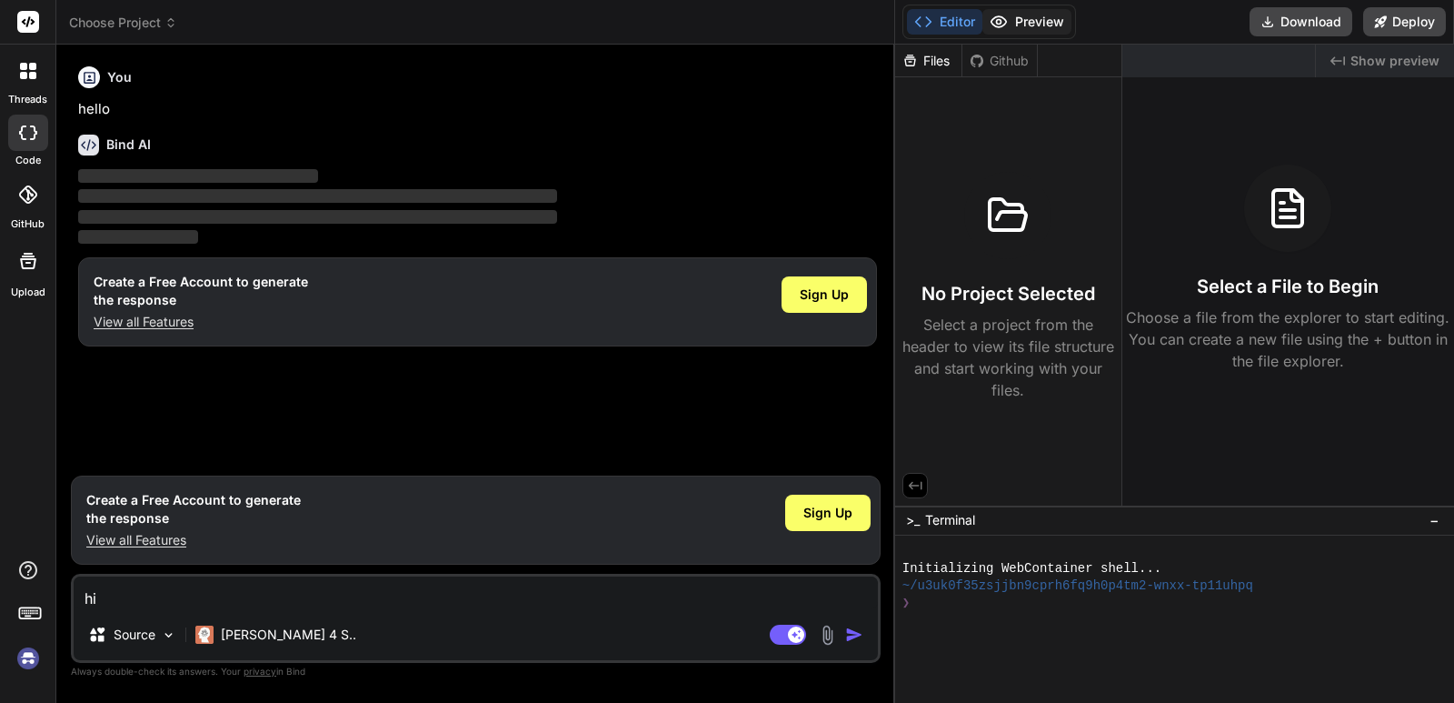
click at [1004, 16] on icon at bounding box center [999, 22] width 18 height 18
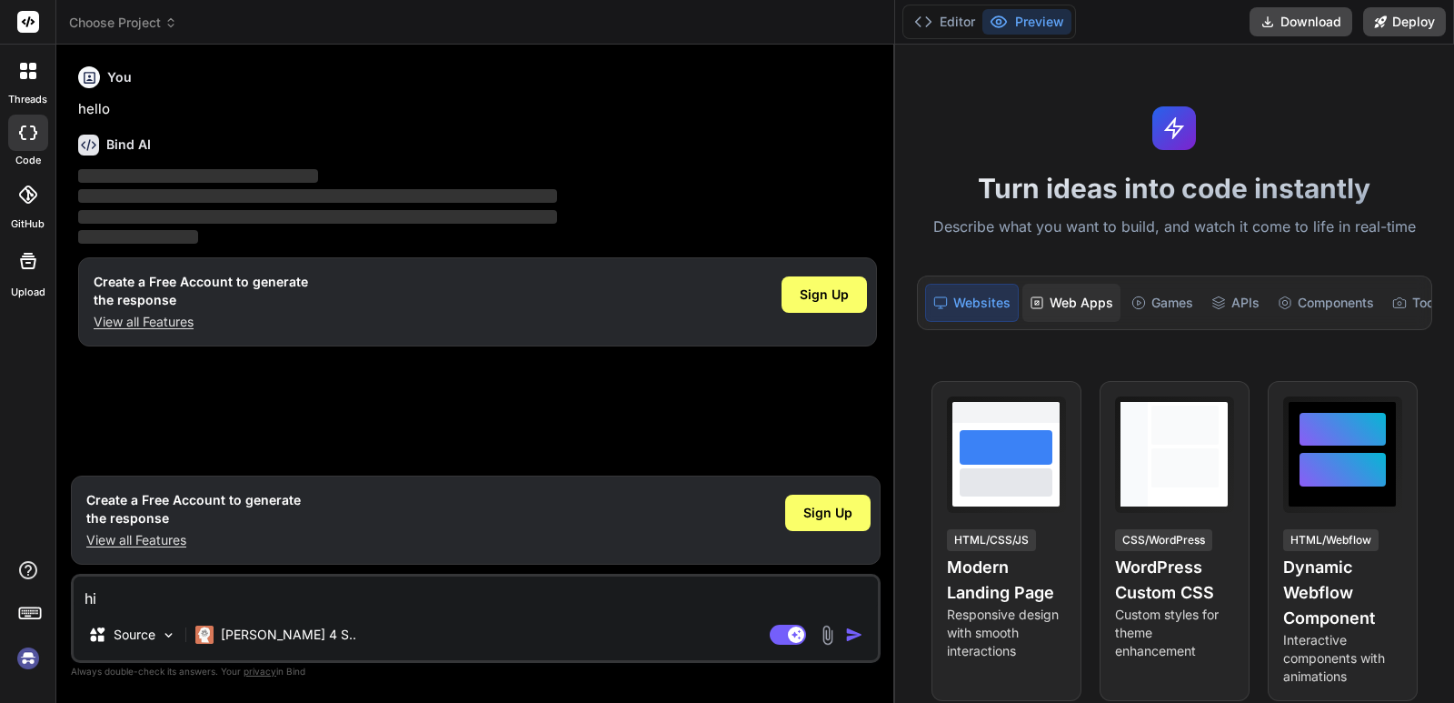
click at [1071, 297] on div "Web Apps" at bounding box center [1071, 303] width 98 height 38
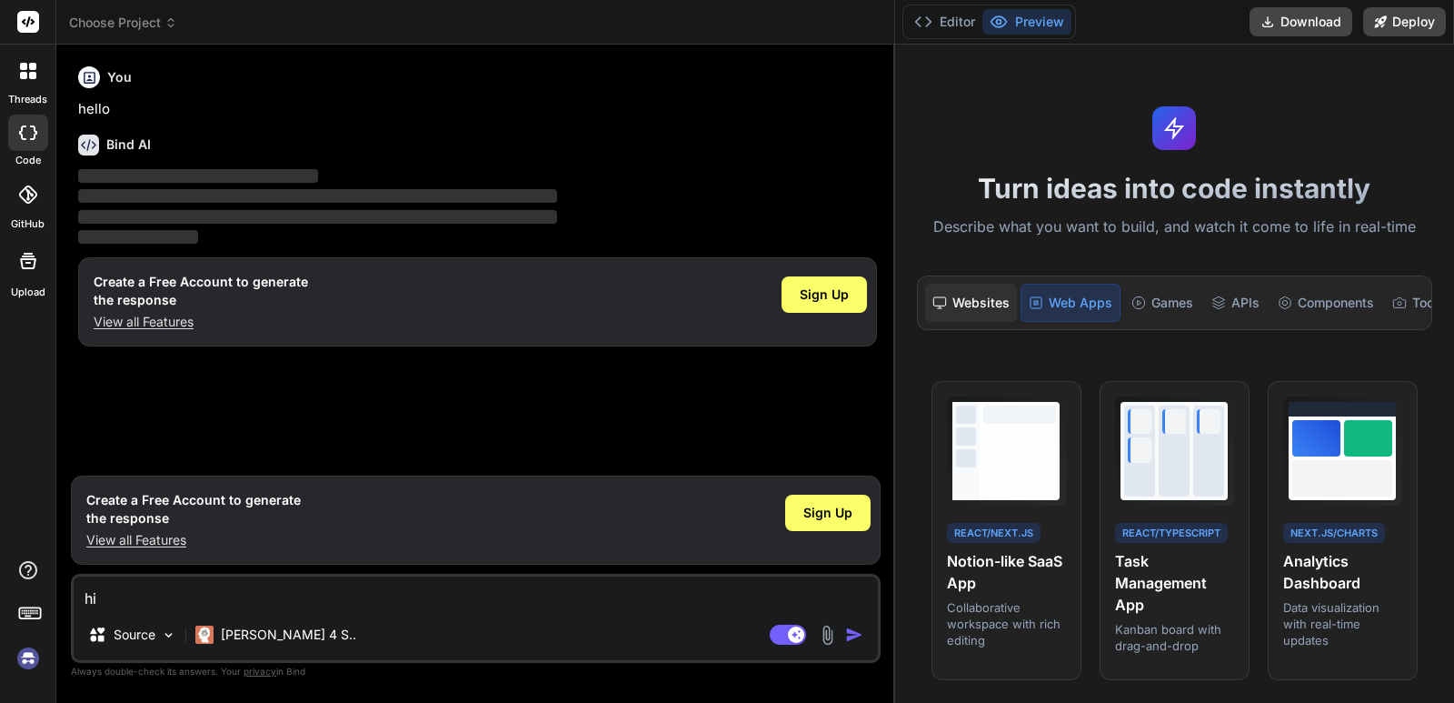
click at [992, 314] on div "Websites" at bounding box center [971, 303] width 92 height 38
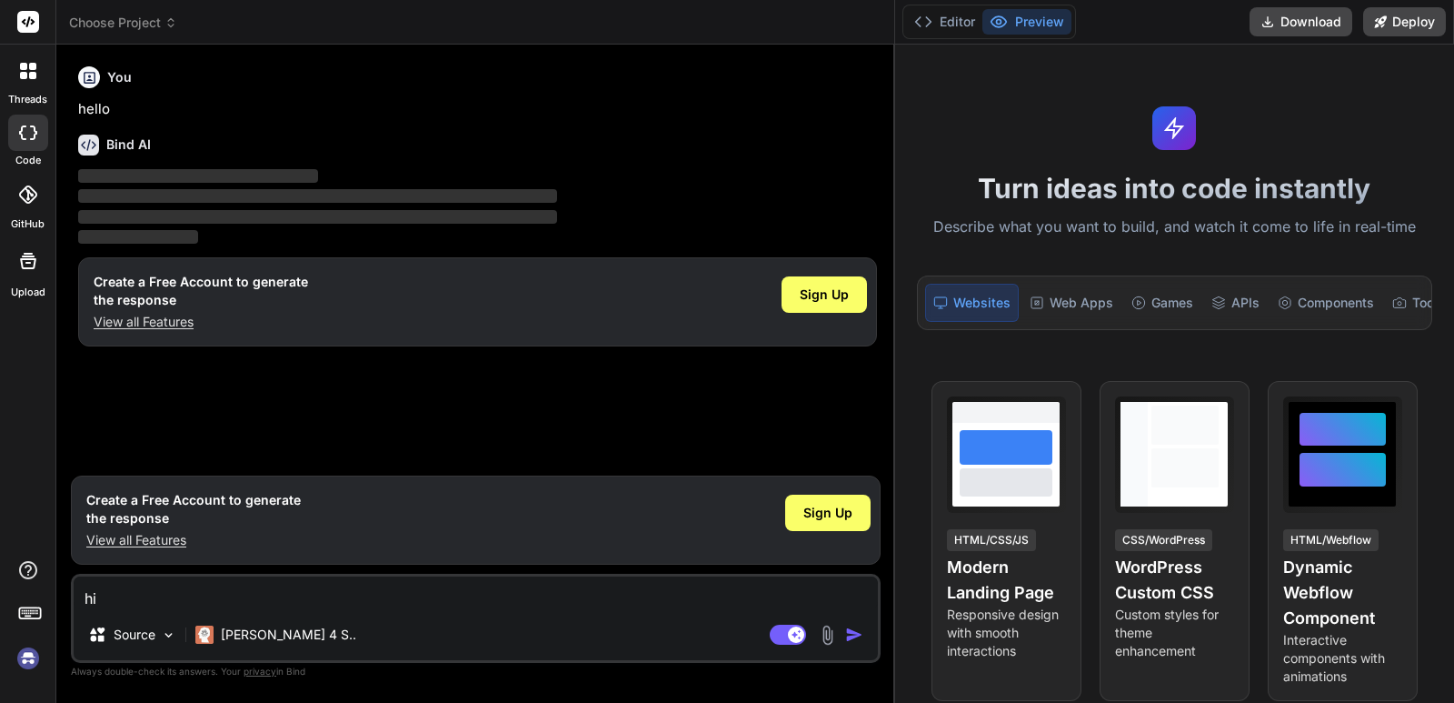
click at [30, 96] on label "threads" at bounding box center [27, 99] width 39 height 15
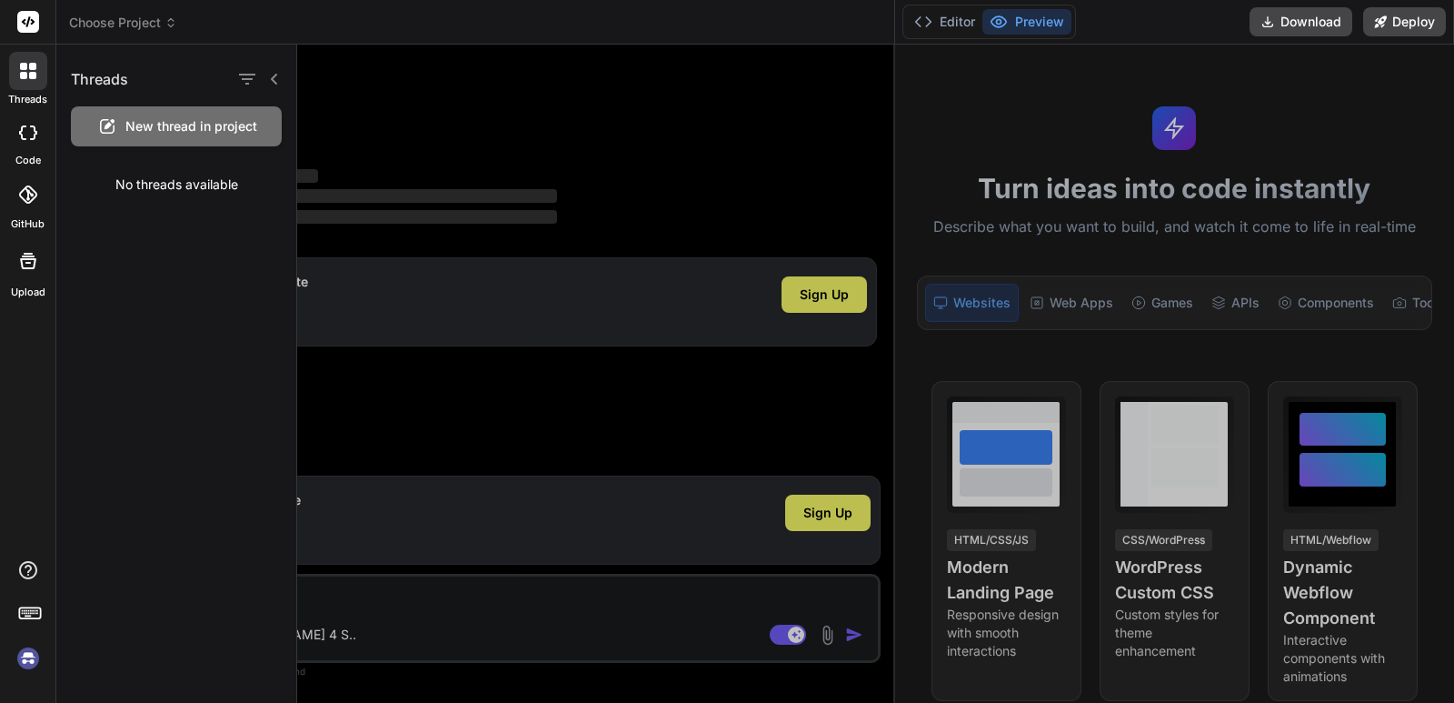
click at [190, 130] on span "New thread in project" at bounding box center [191, 126] width 132 height 18
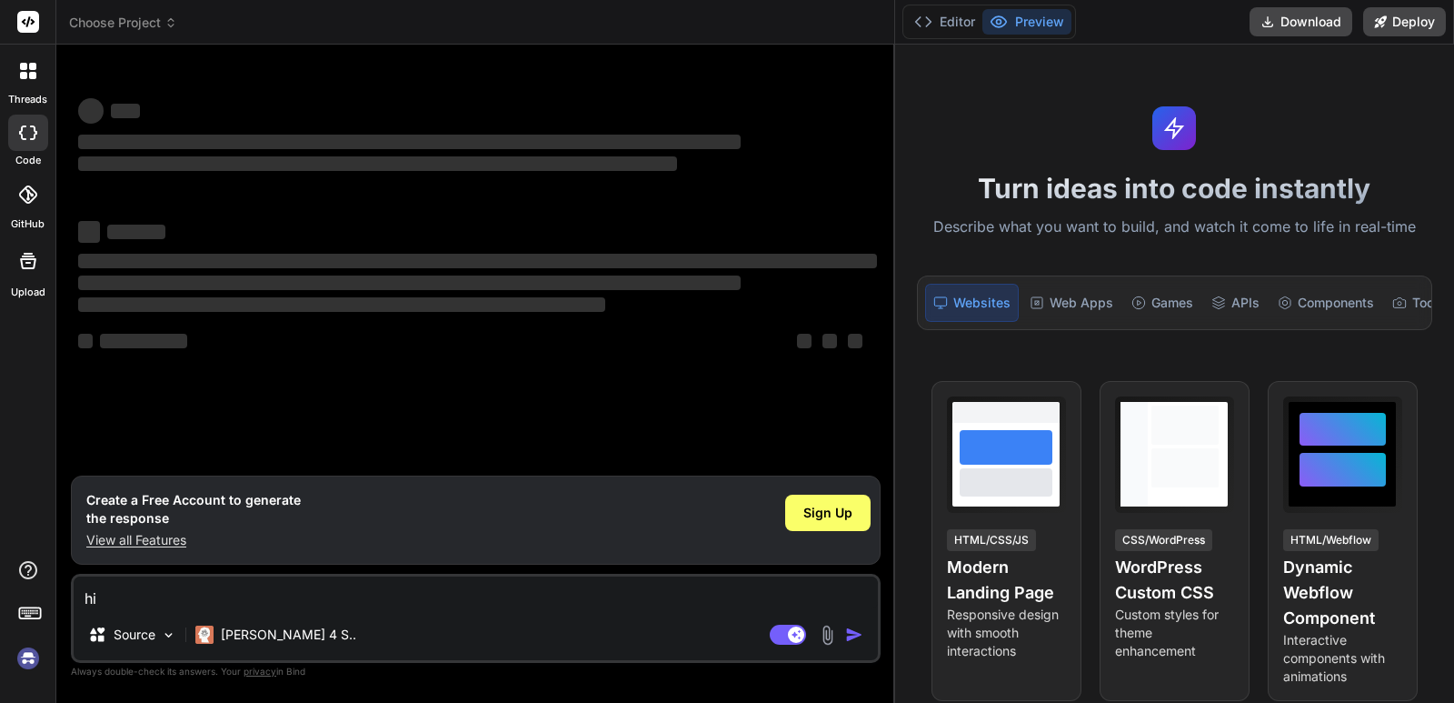
click at [172, 602] on textarea "hi" at bounding box center [476, 592] width 804 height 33
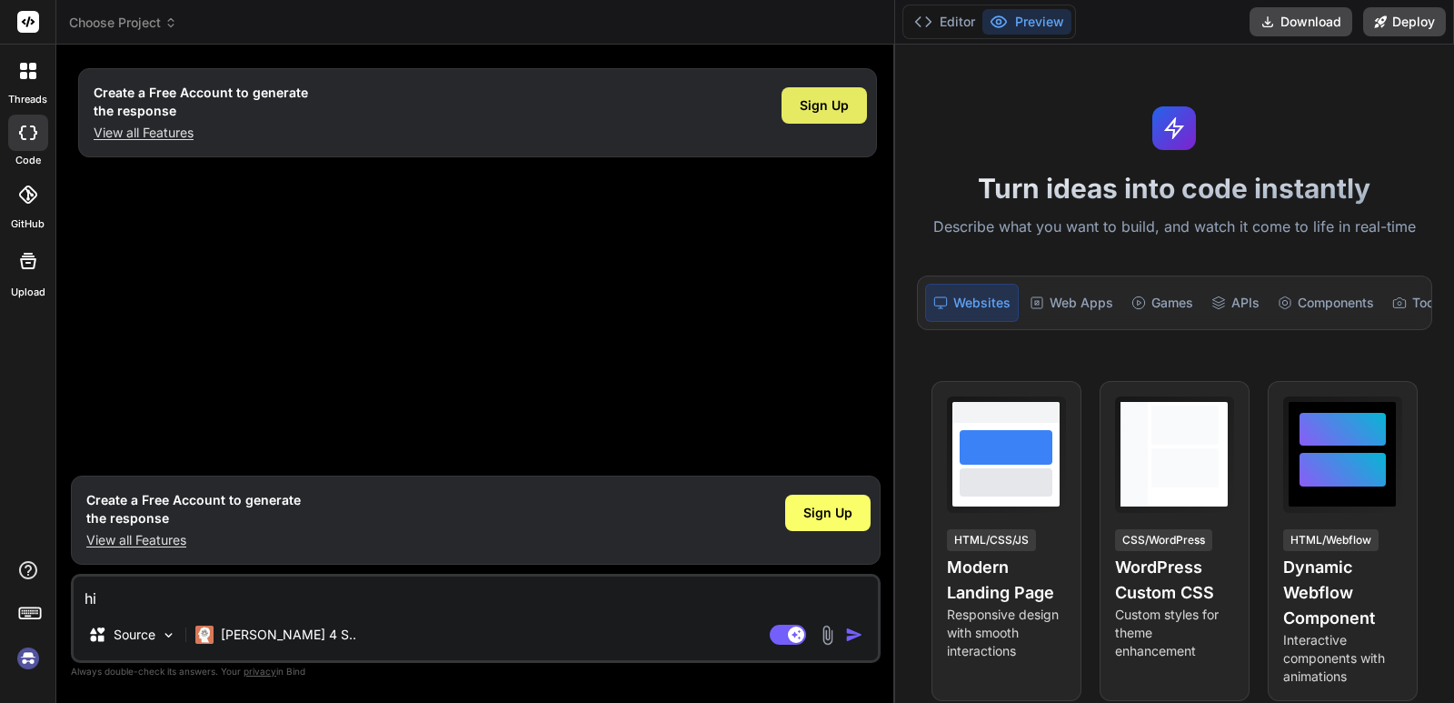
click at [816, 113] on span "Sign Up" at bounding box center [824, 105] width 49 height 18
type textarea "x"
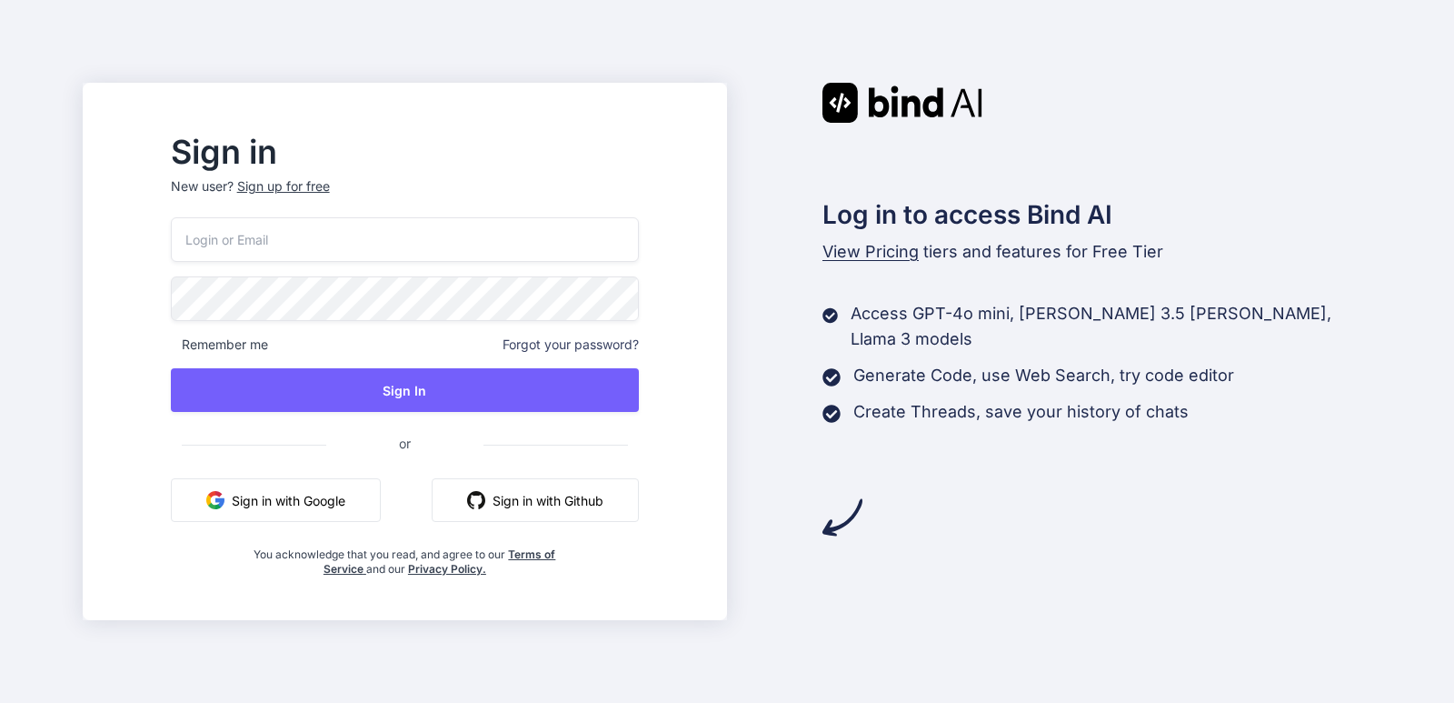
click at [330, 192] on div "Sign up for free" at bounding box center [283, 186] width 93 height 18
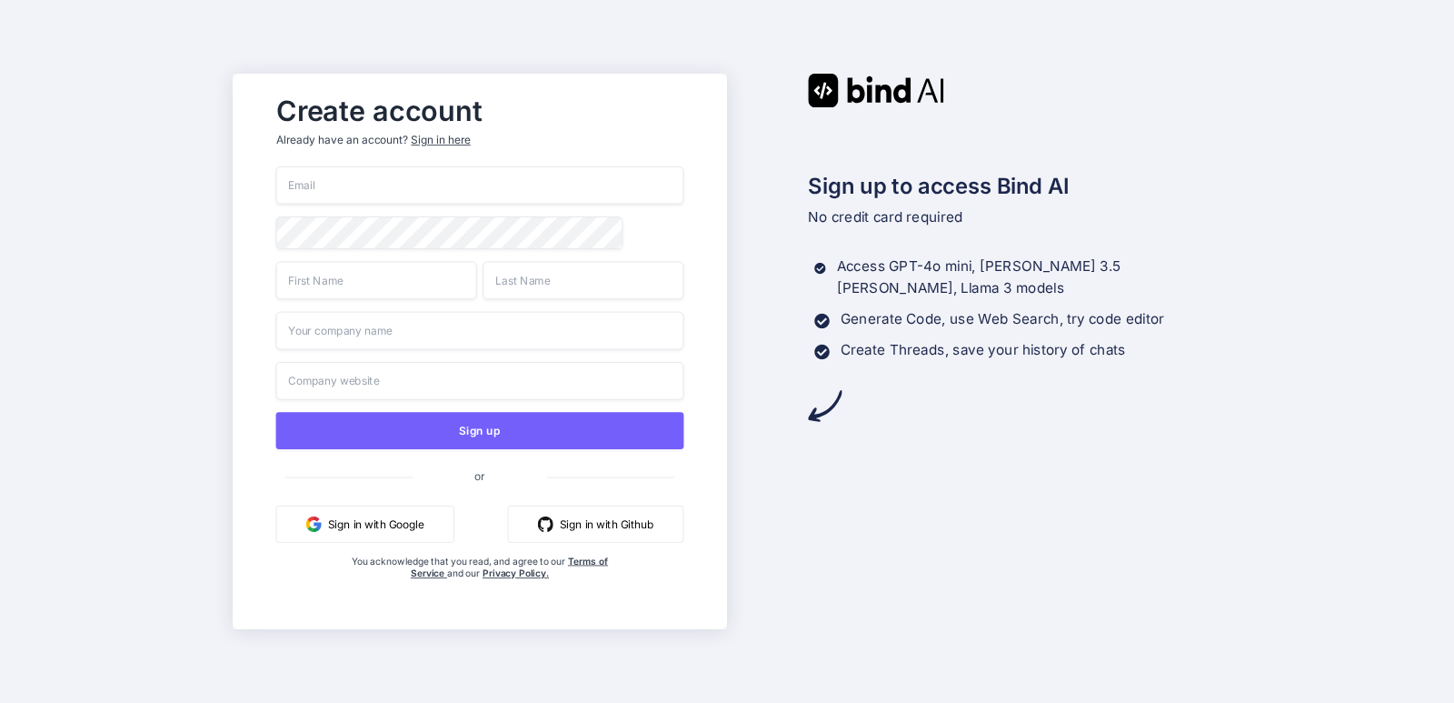
click at [337, 192] on input "email" at bounding box center [480, 185] width 408 height 38
type input "[EMAIL_ADDRESS][DOMAIN_NAME]"
click at [334, 290] on input "text" at bounding box center [376, 280] width 201 height 38
type input "[PERSON_NAME]"
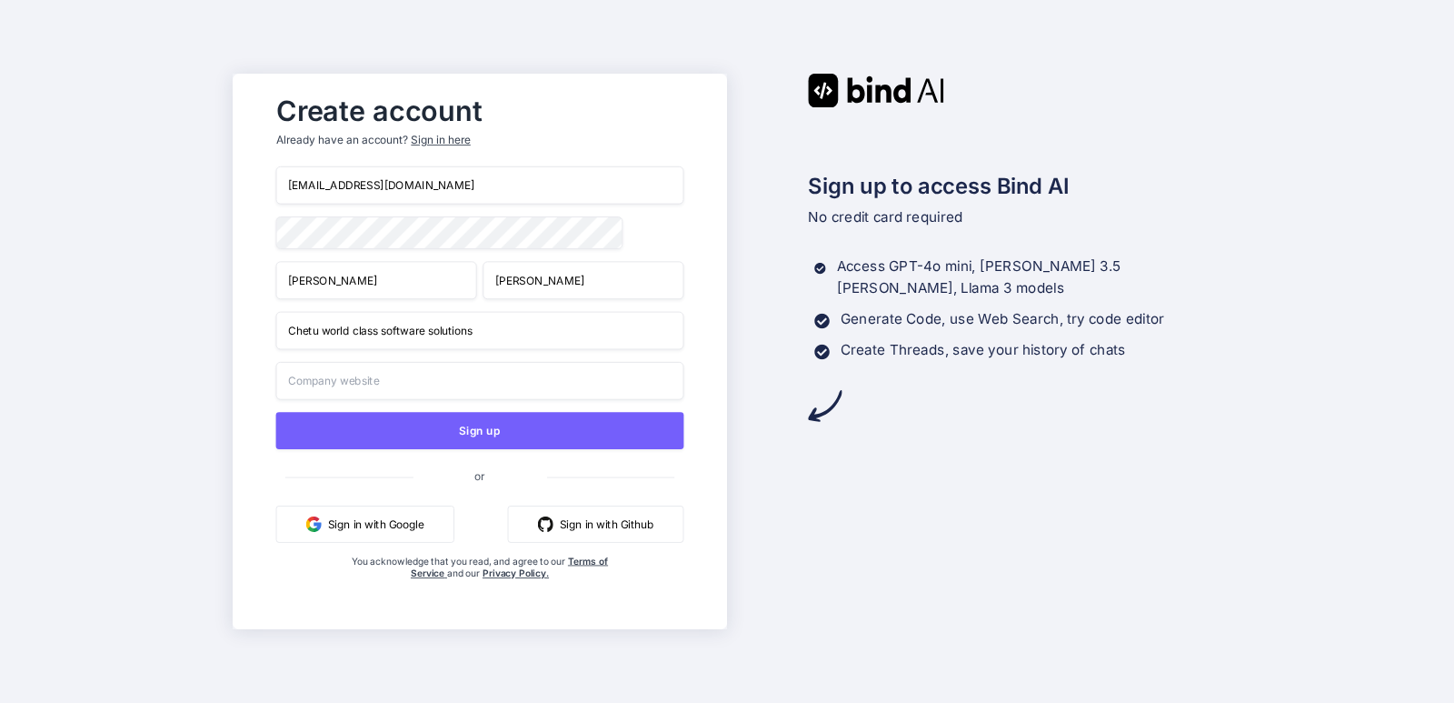
type input "Chetu world class software solutions"
click at [313, 384] on input "text" at bounding box center [480, 381] width 408 height 38
type input "[DOMAIN_NAME]"
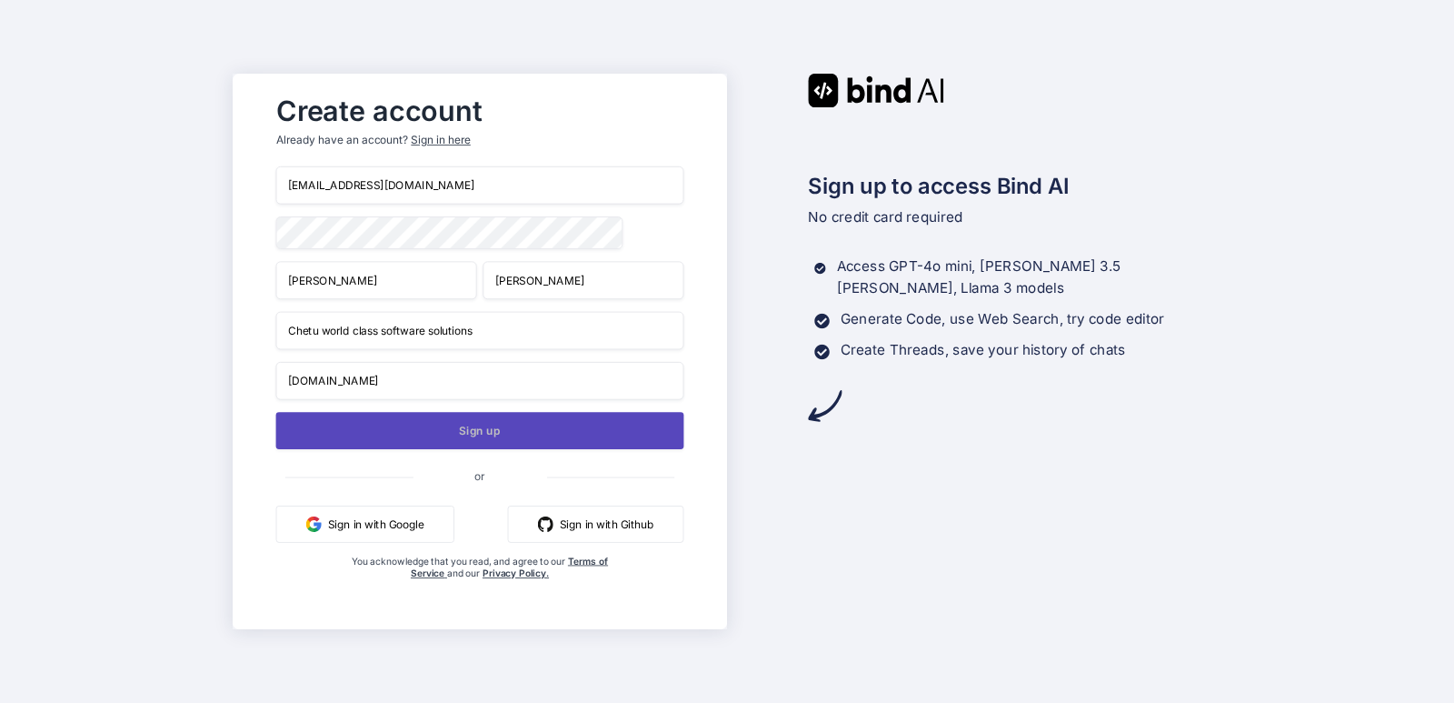
click at [439, 433] on button "Sign up" at bounding box center [480, 430] width 408 height 37
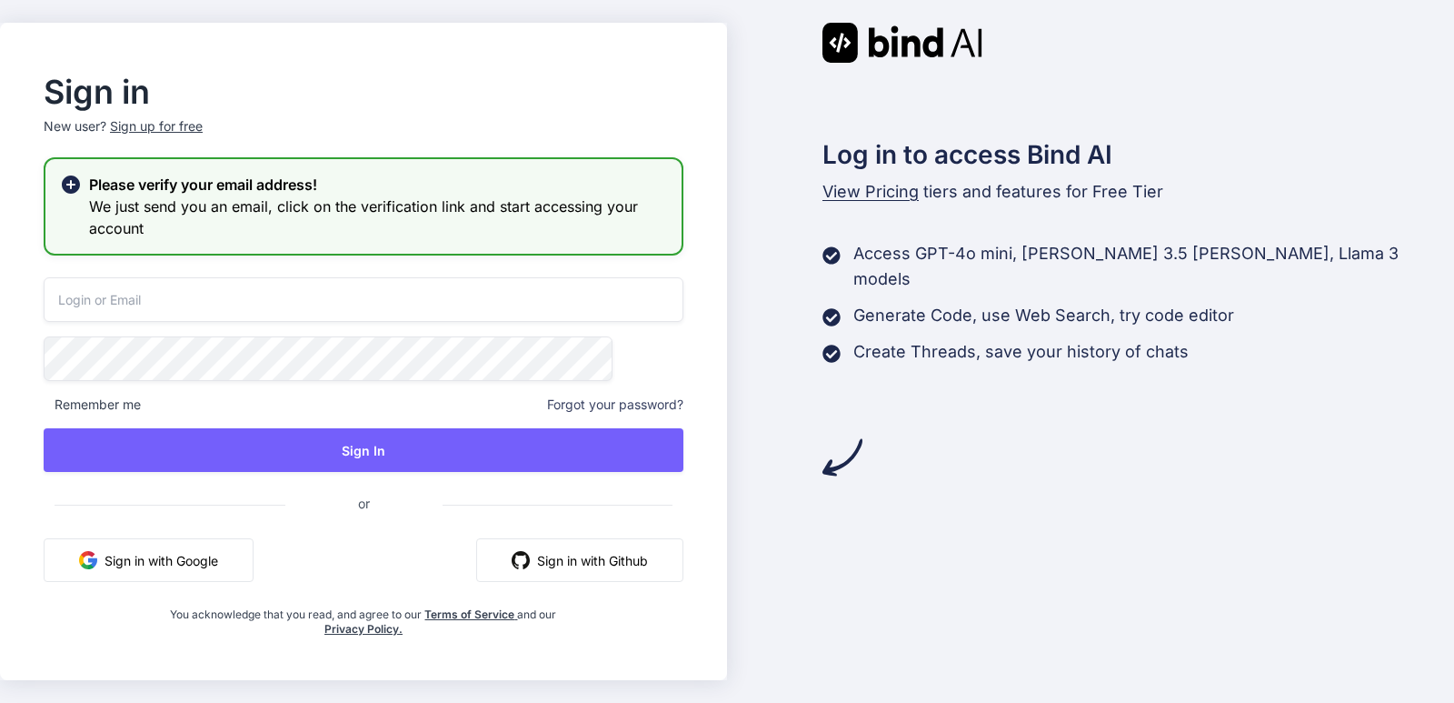
click at [270, 310] on input "email" at bounding box center [364, 299] width 640 height 45
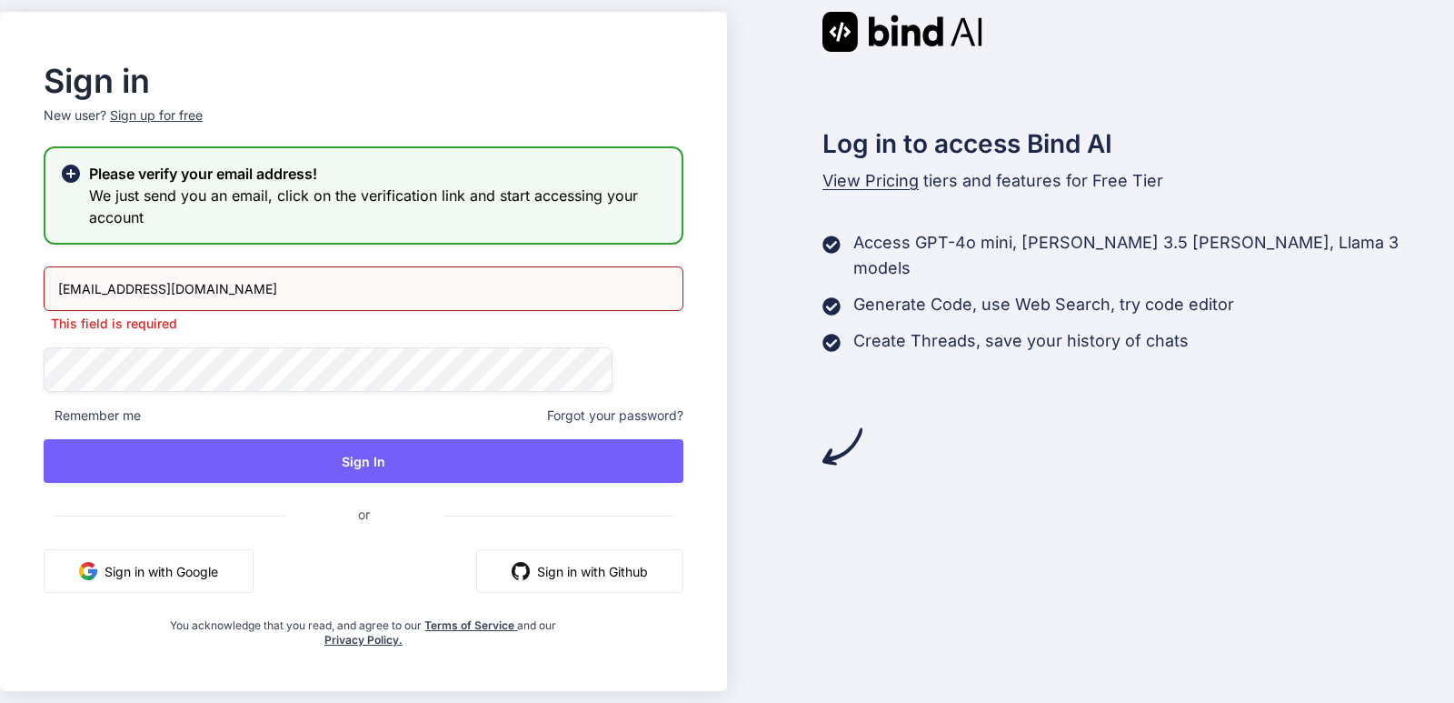
type input "[EMAIL_ADDRESS][DOMAIN_NAME]"
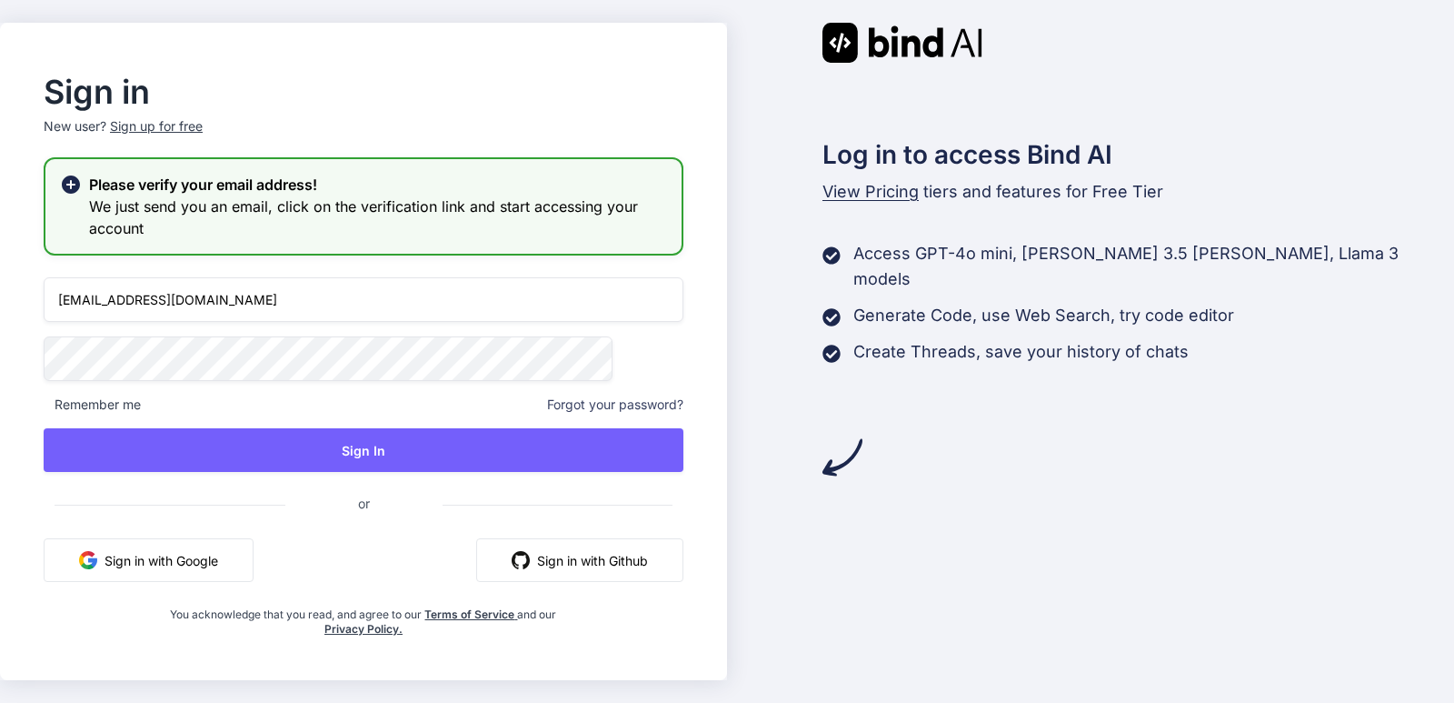
click at [70, 349] on div "Sign in New user? Sign up for free Please verify your email address! We just se…" at bounding box center [363, 351] width 727 height 657
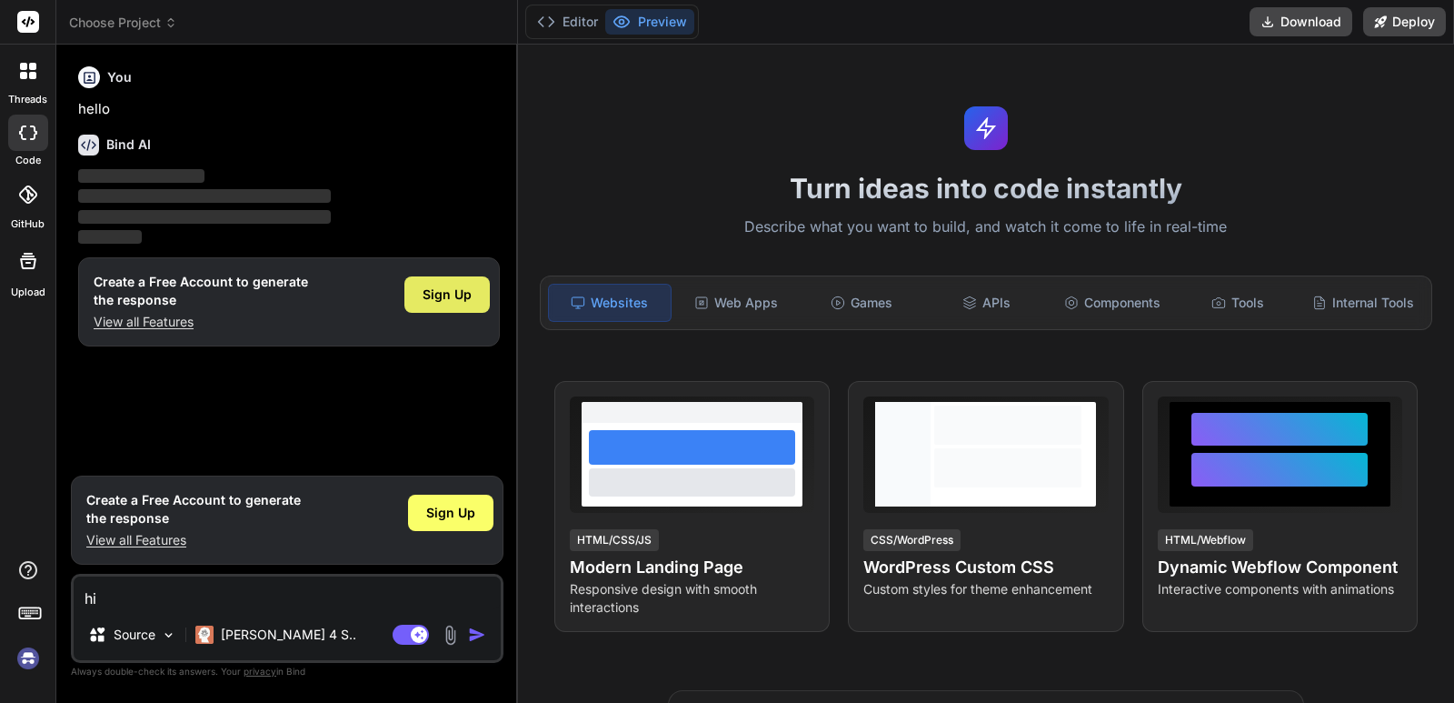
click at [464, 294] on span "Sign Up" at bounding box center [447, 294] width 49 height 18
click at [474, 633] on img "button" at bounding box center [477, 634] width 18 height 18
click at [184, 588] on textarea "hi" at bounding box center [287, 592] width 427 height 33
click at [474, 627] on img "button" at bounding box center [477, 634] width 18 height 18
click at [25, 268] on icon at bounding box center [28, 261] width 16 height 16
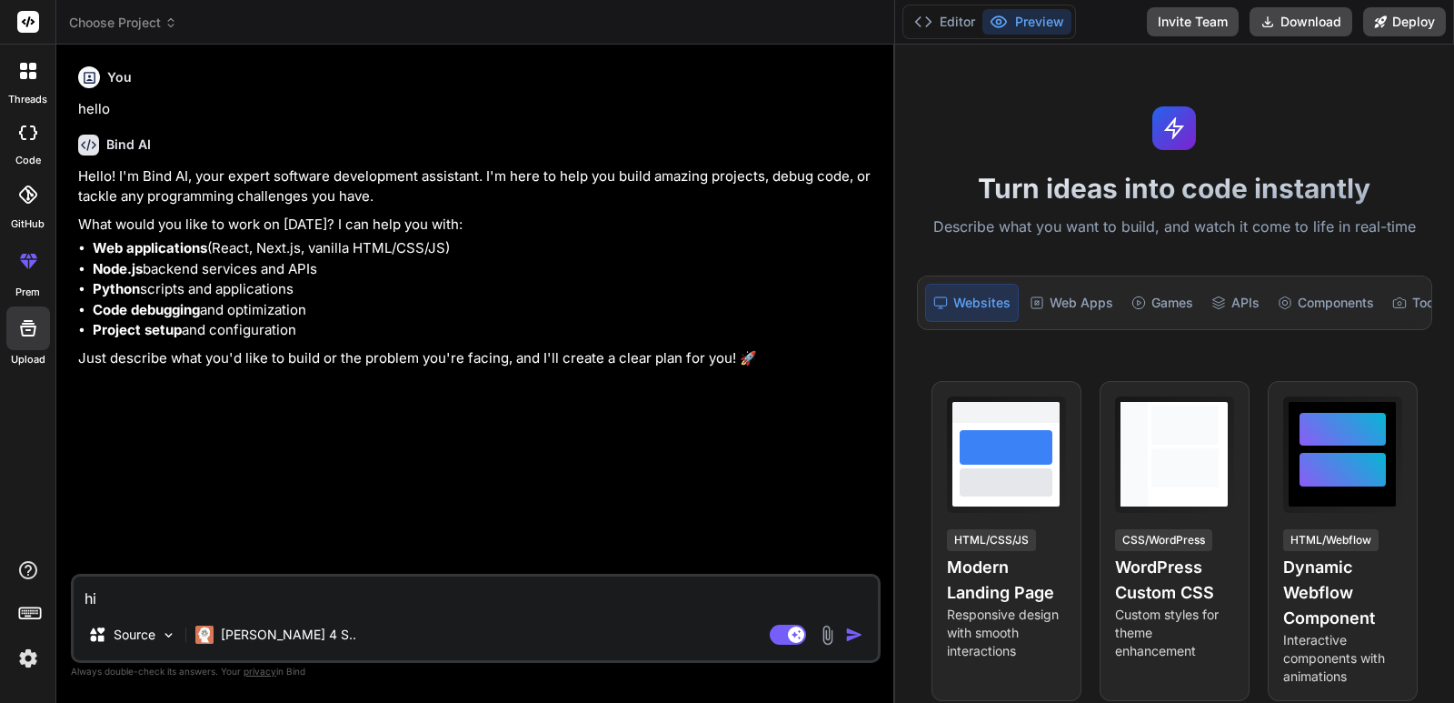
drag, startPoint x: 516, startPoint y: 202, endPoint x: 1052, endPoint y: 222, distance: 535.7
click at [1052, 222] on div "Choose Project Created with Pixso. Bind AI Web Search Created with Pixso. Code …" at bounding box center [755, 351] width 1398 height 703
click at [854, 628] on img "button" at bounding box center [854, 634] width 18 height 18
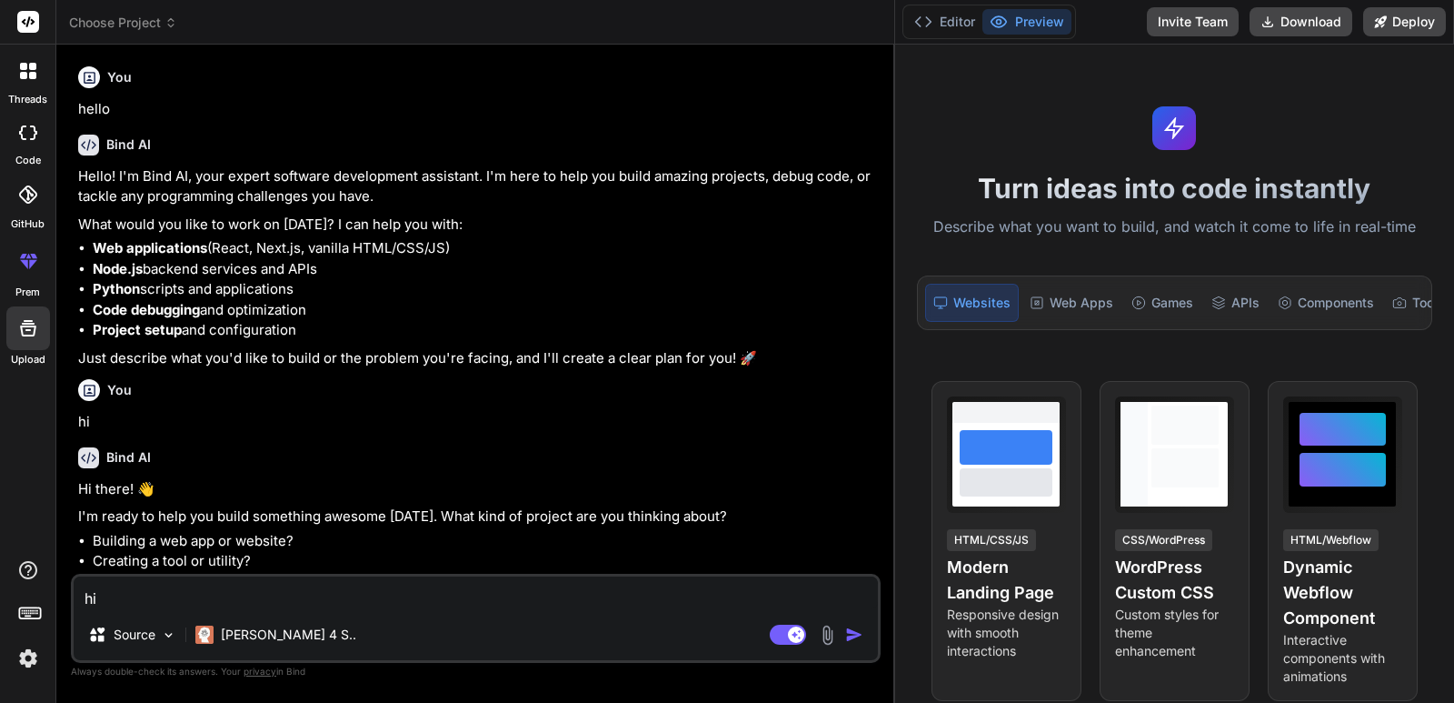
scroll to position [70, 0]
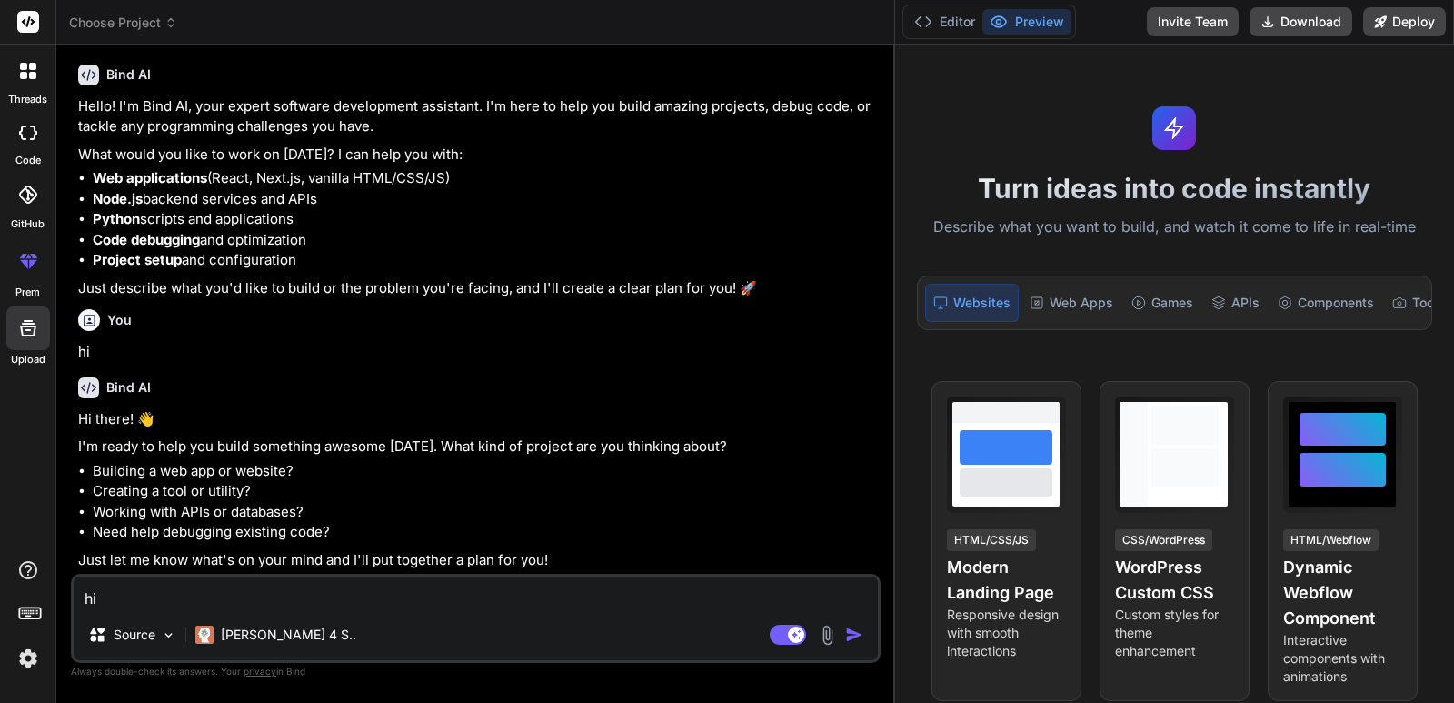
click at [27, 655] on img at bounding box center [28, 658] width 31 height 31
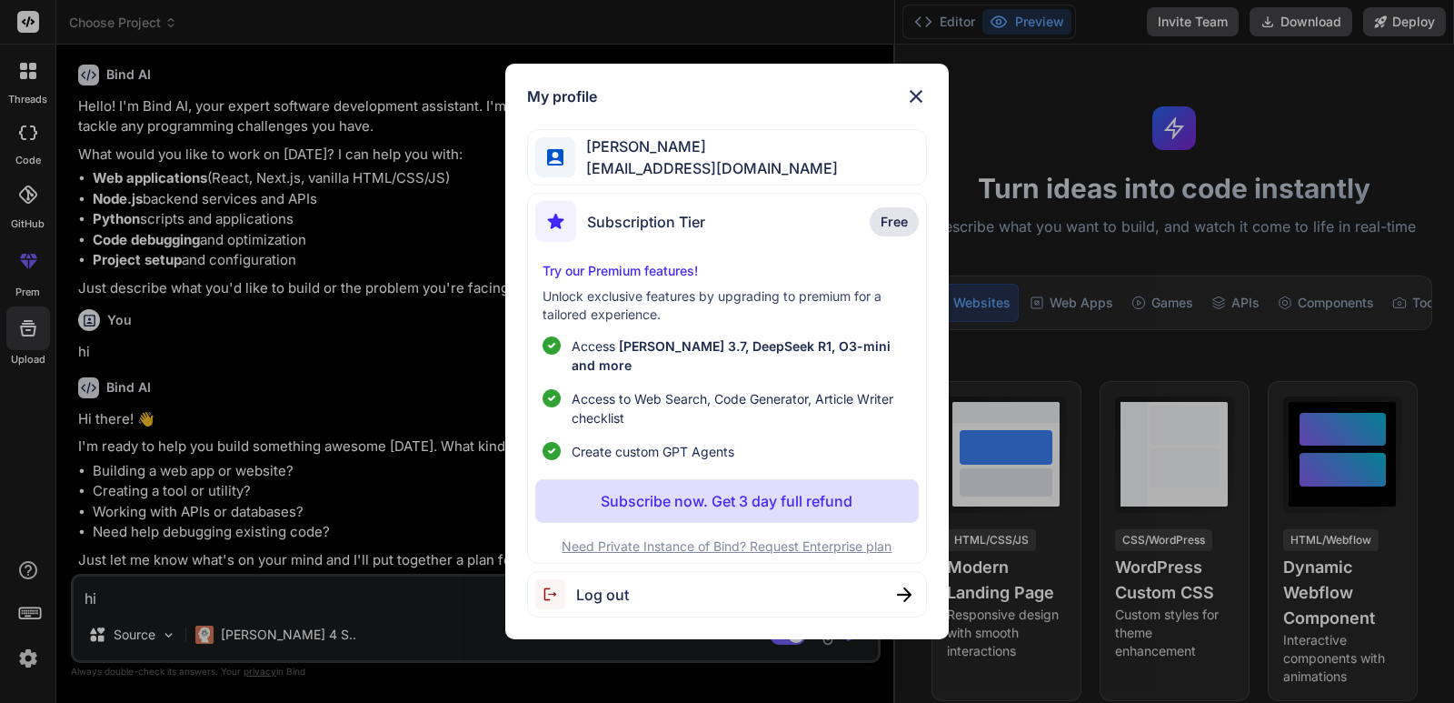
click at [628, 156] on span "Vijay Rana" at bounding box center [706, 146] width 263 height 22
click at [918, 105] on img at bounding box center [916, 96] width 22 height 22
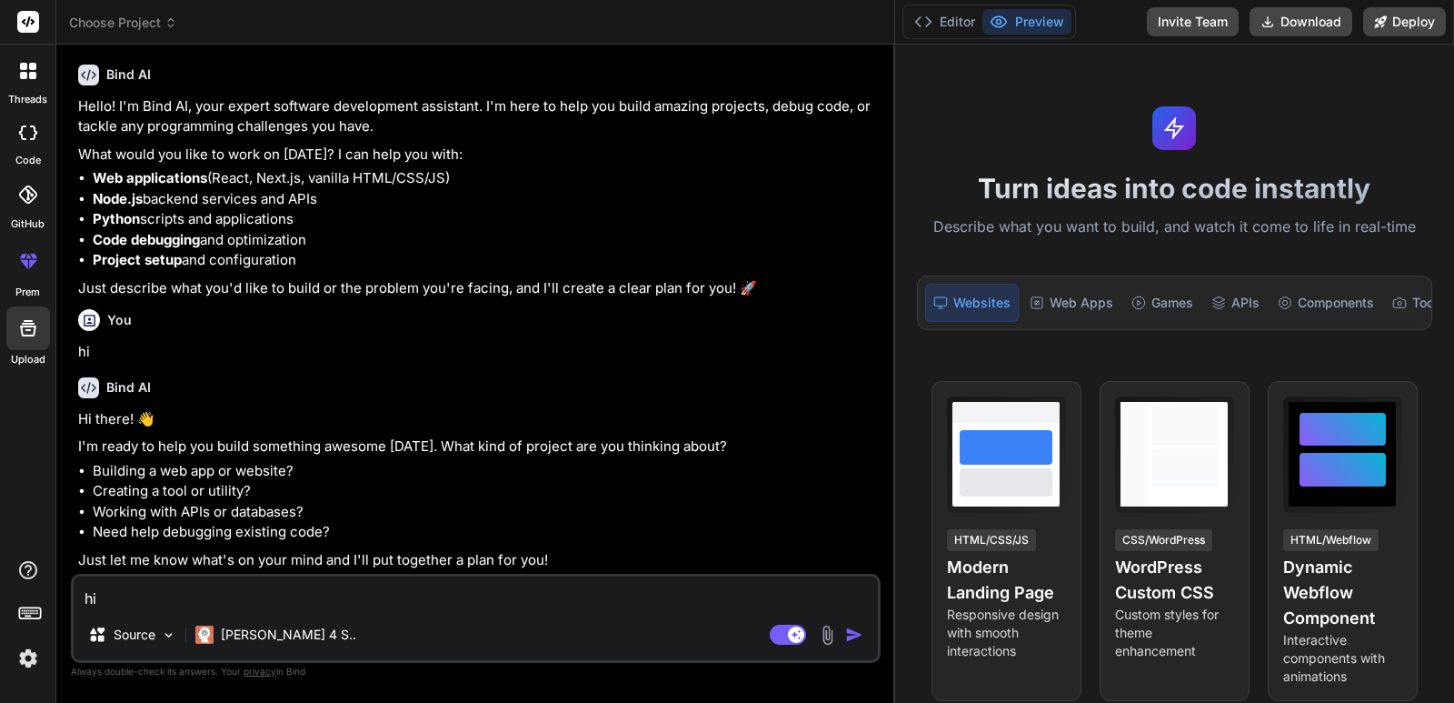
click at [30, 613] on rect at bounding box center [31, 614] width 2 height 2
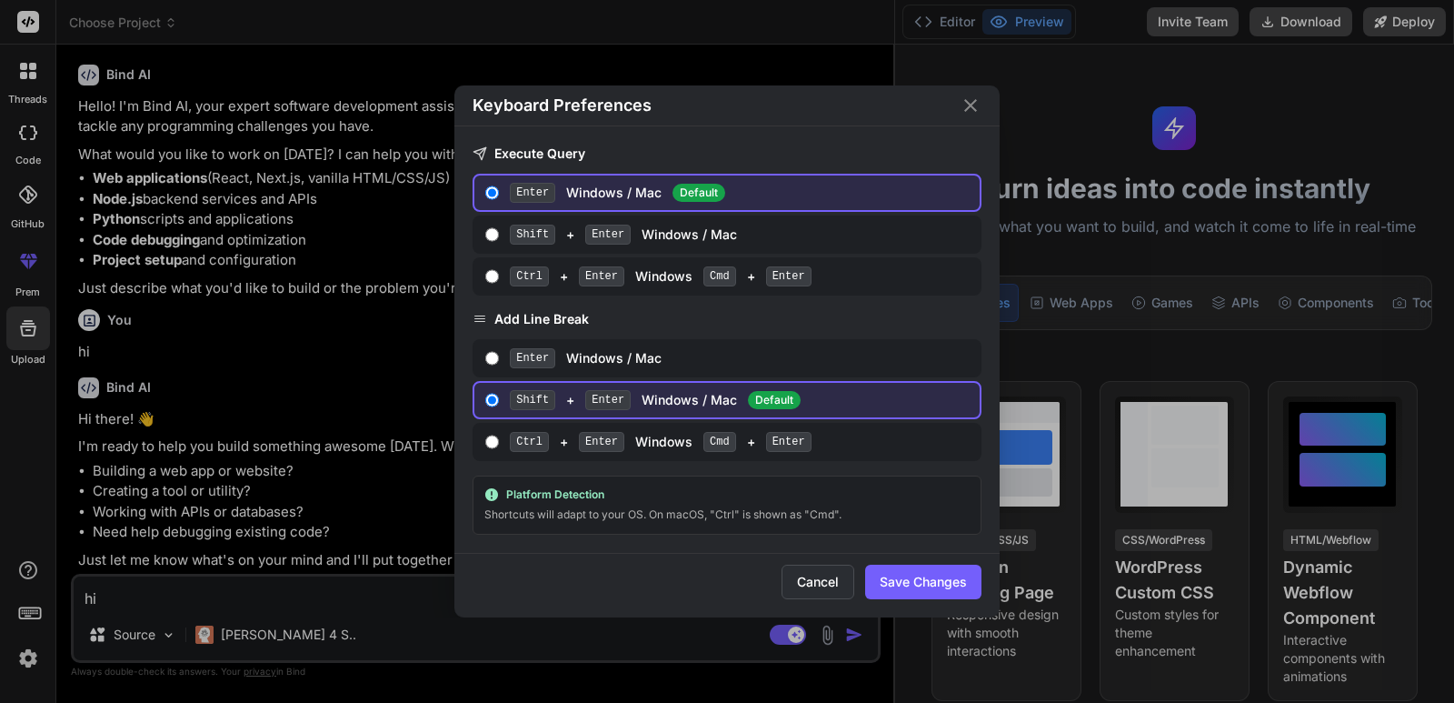
click at [842, 579] on button "Cancel" at bounding box center [818, 581] width 73 height 35
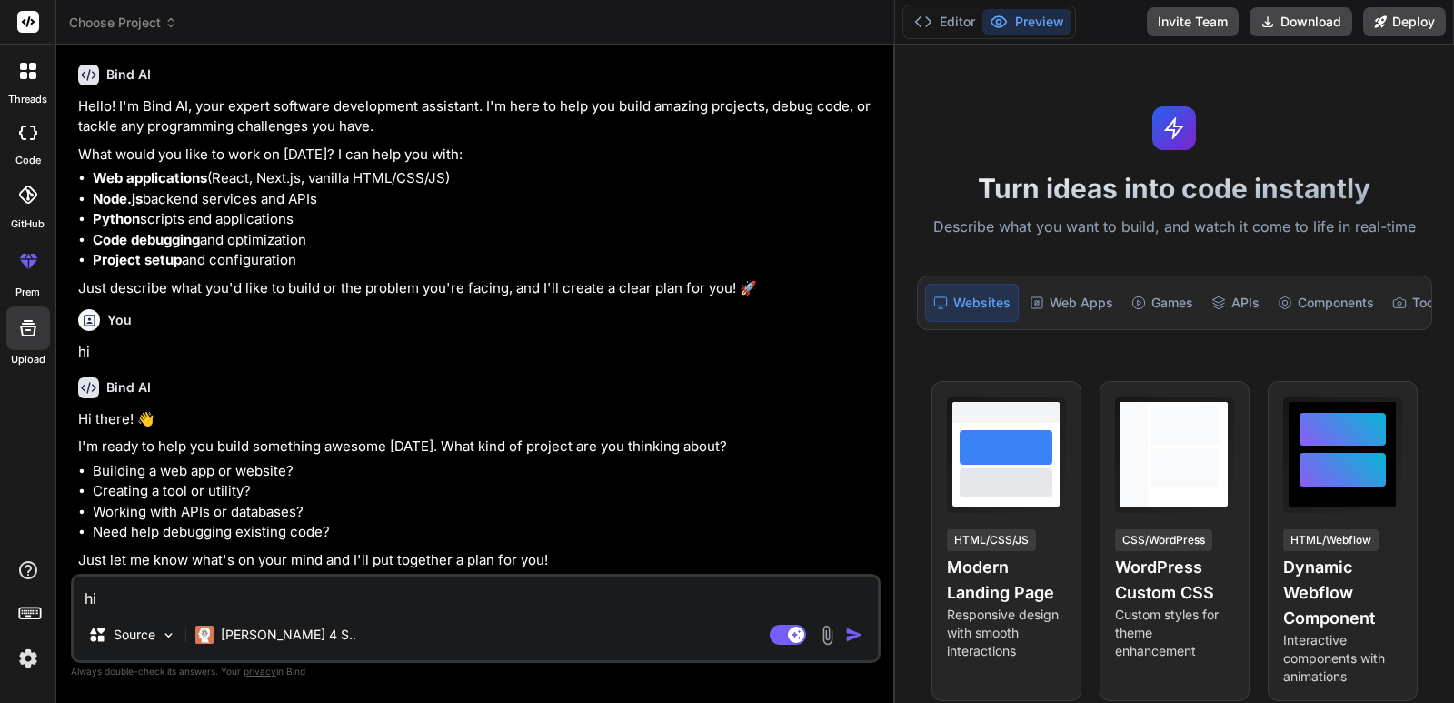
click at [42, 572] on div at bounding box center [27, 616] width 55 height 115
click at [27, 201] on icon at bounding box center [28, 194] width 18 height 18
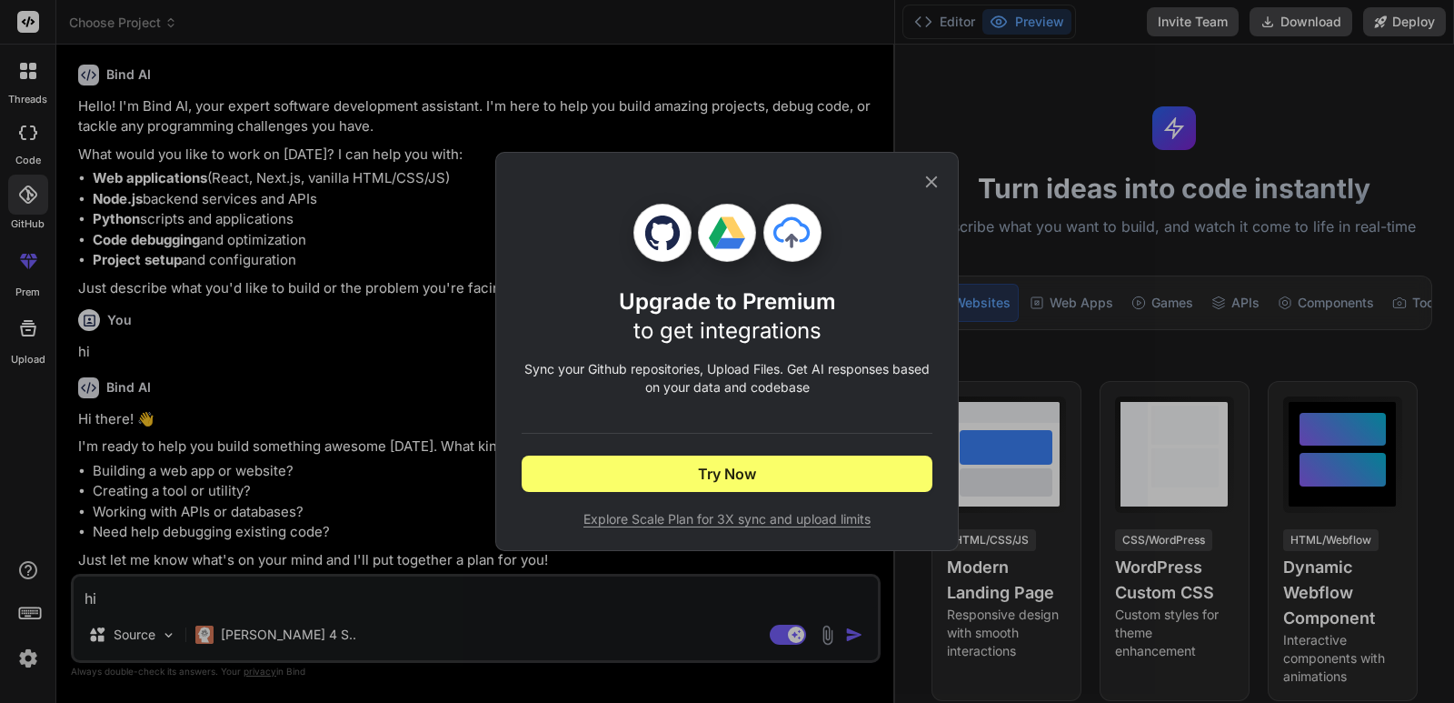
click at [932, 186] on icon at bounding box center [932, 182] width 20 height 20
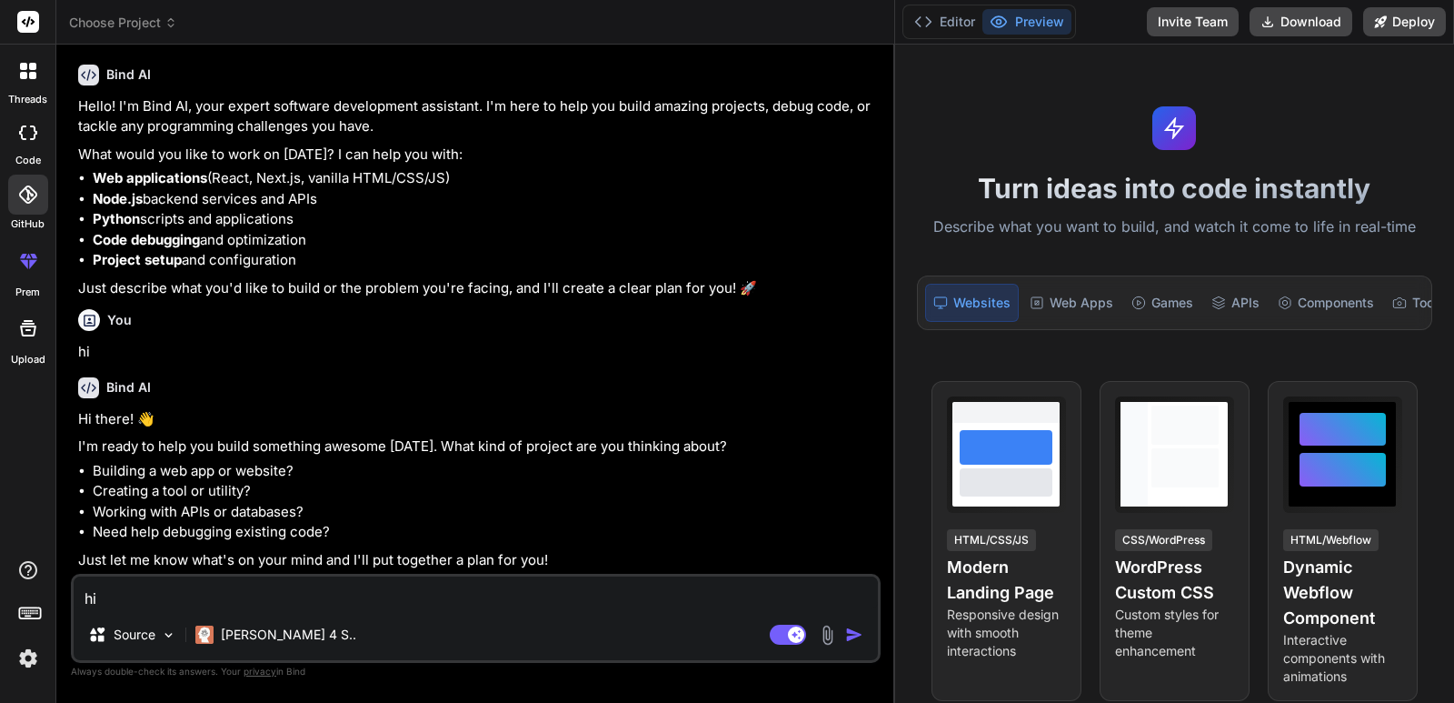
click at [15, 136] on div at bounding box center [28, 133] width 40 height 36
click at [22, 73] on icon at bounding box center [23, 75] width 7 height 7
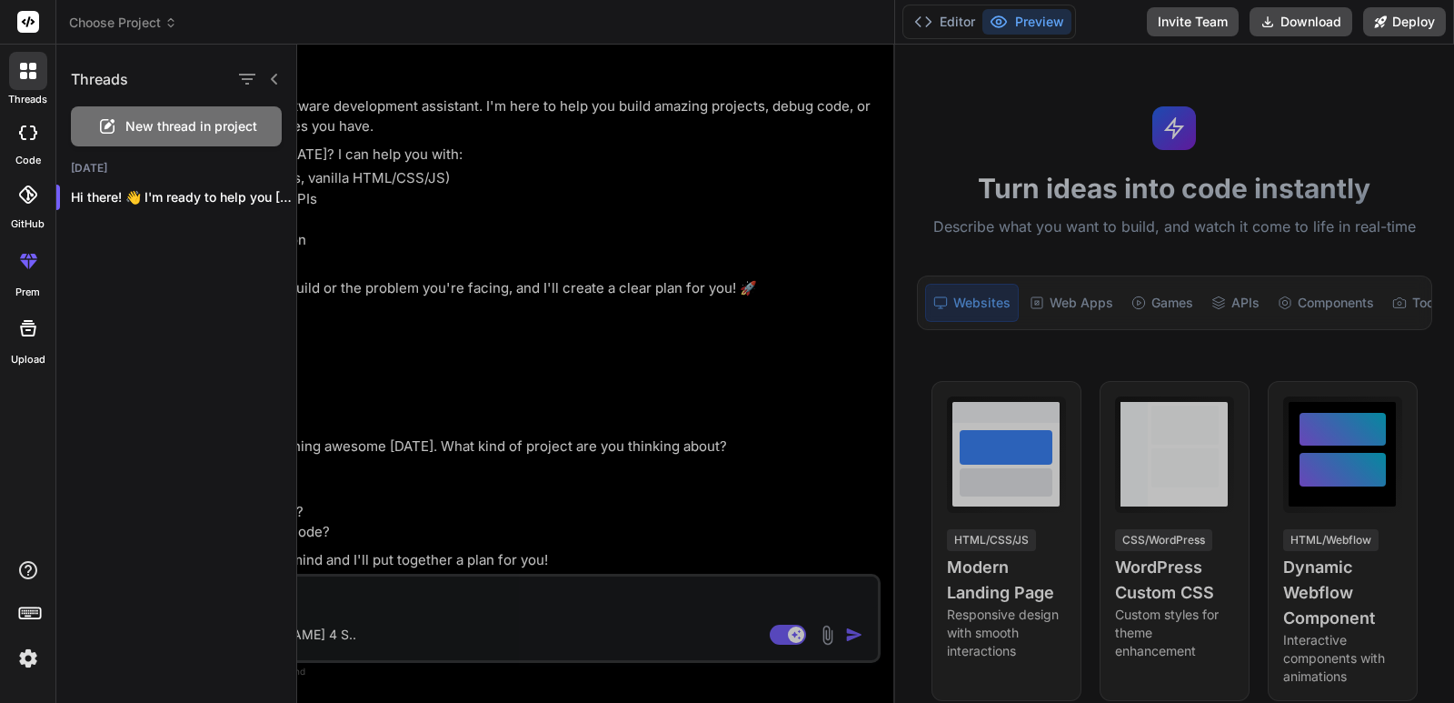
click at [27, 129] on icon at bounding box center [28, 132] width 18 height 15
type textarea "x"
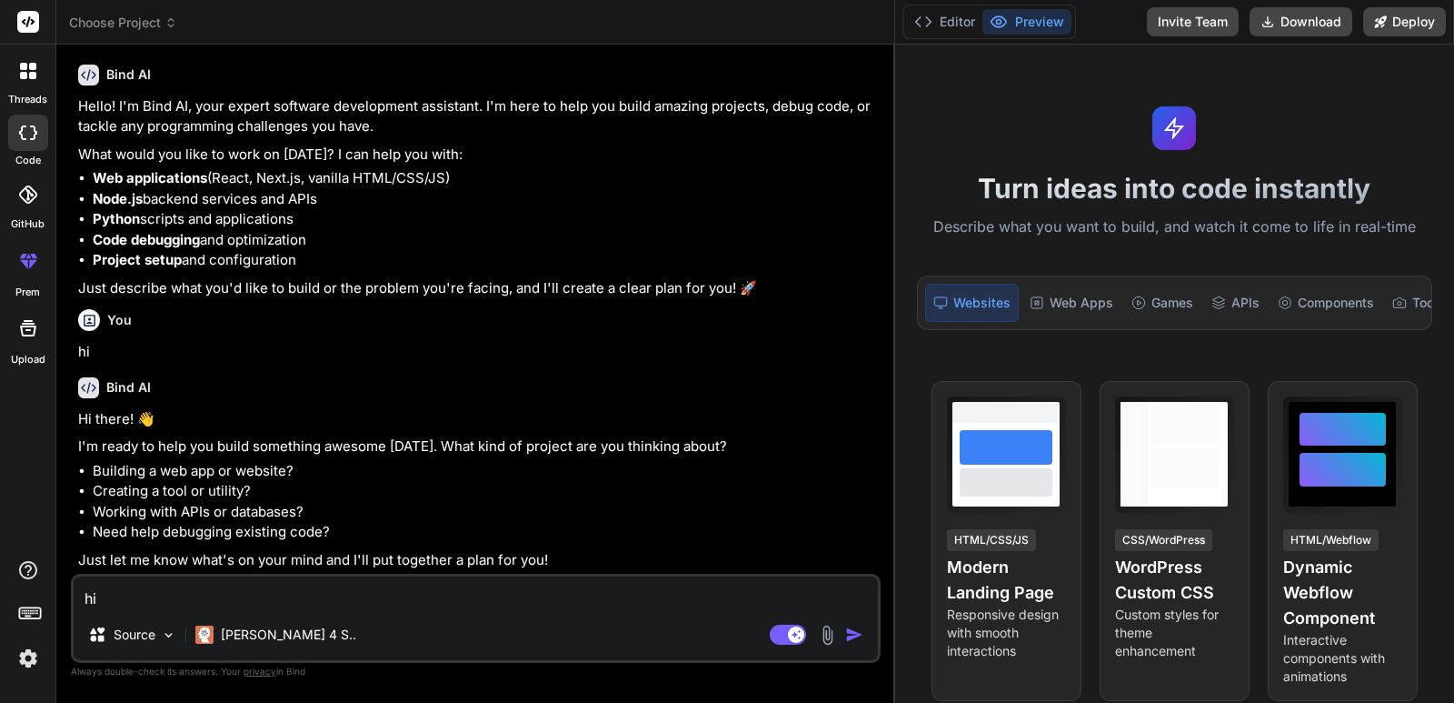
click at [24, 189] on icon at bounding box center [27, 194] width 18 height 18
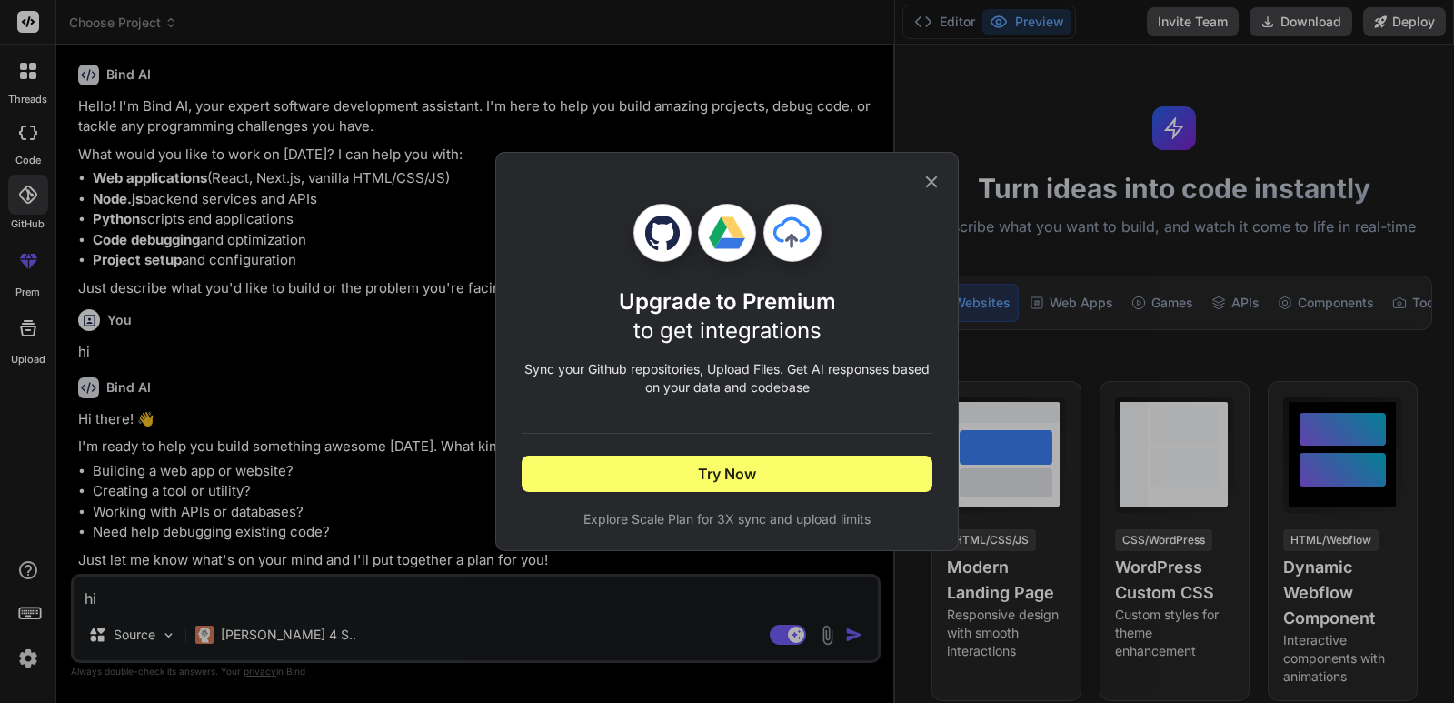
click at [938, 183] on icon at bounding box center [932, 182] width 20 height 20
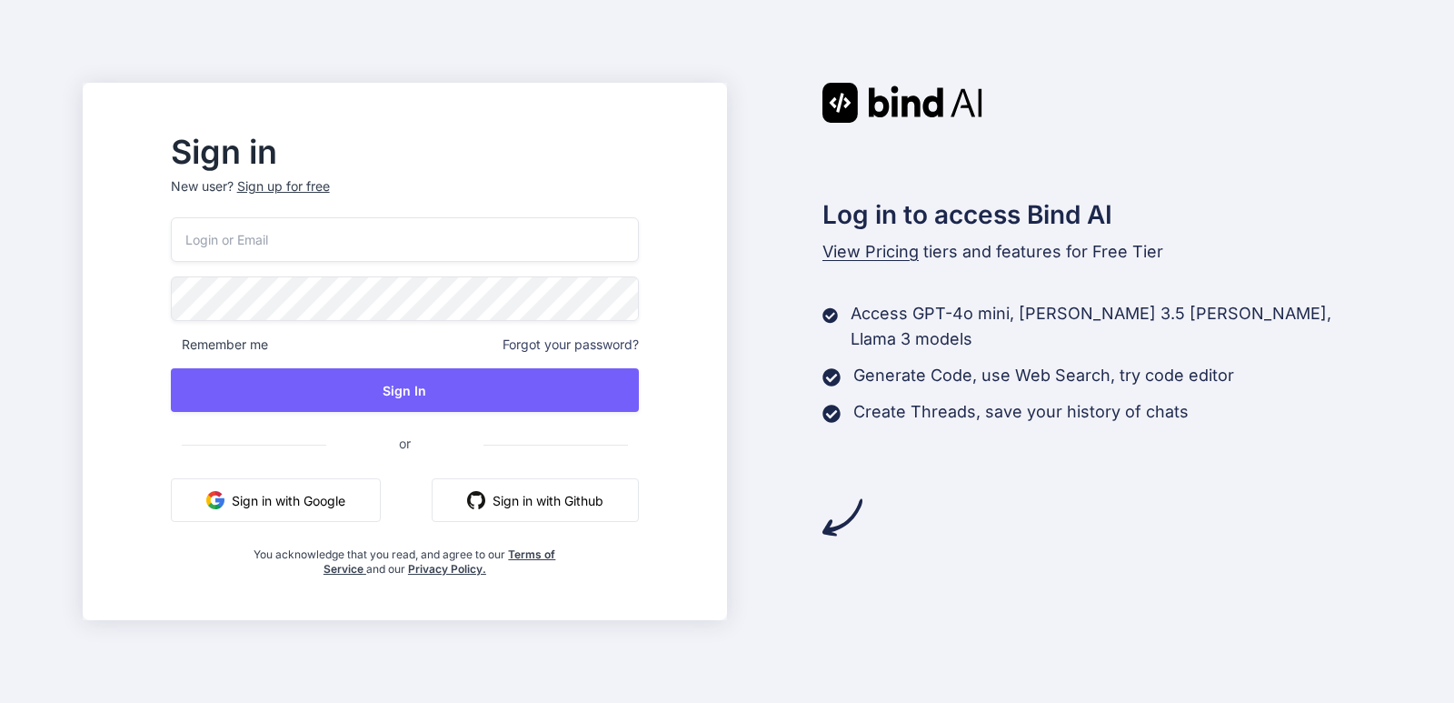
click at [299, 241] on input "email" at bounding box center [405, 239] width 468 height 45
type input "v"
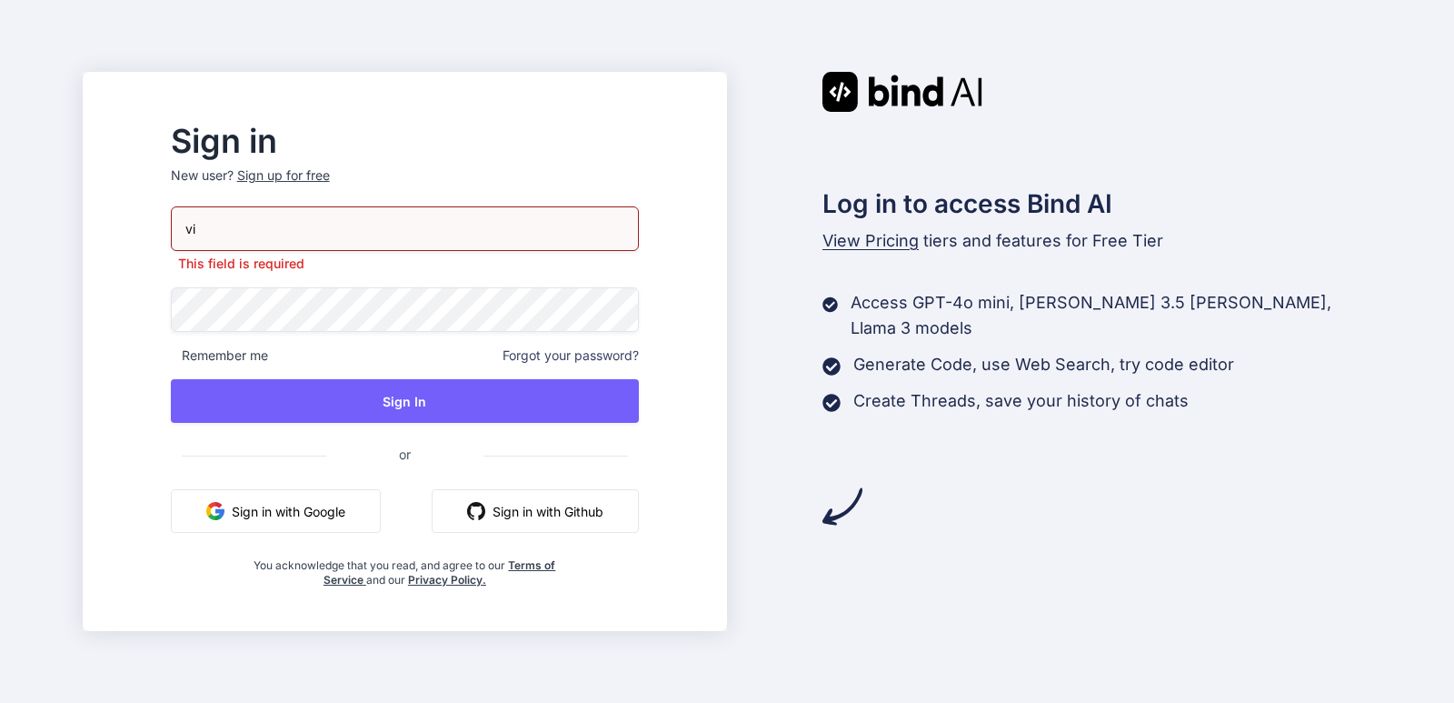
type input "v"
type input "[EMAIL_ADDRESS][DOMAIN_NAME]"
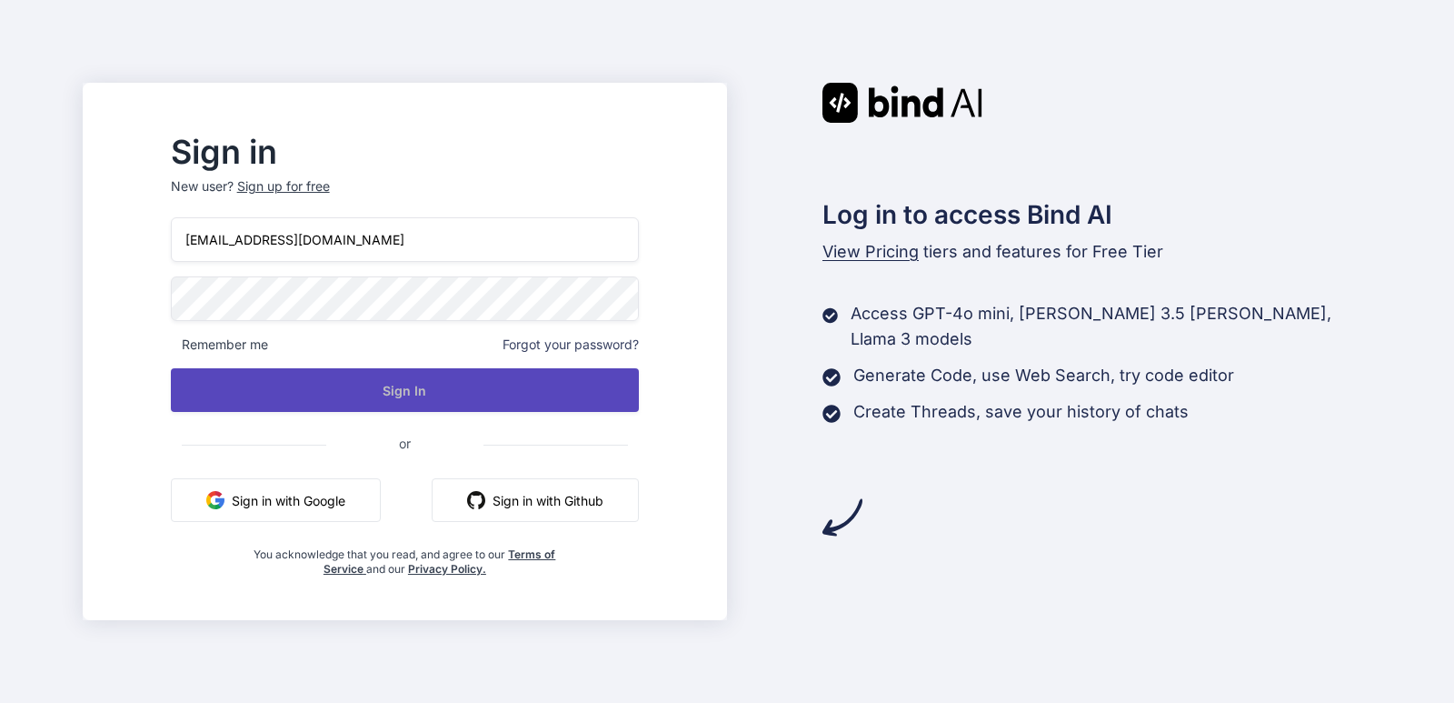
click at [424, 394] on button "Sign In" at bounding box center [405, 390] width 468 height 44
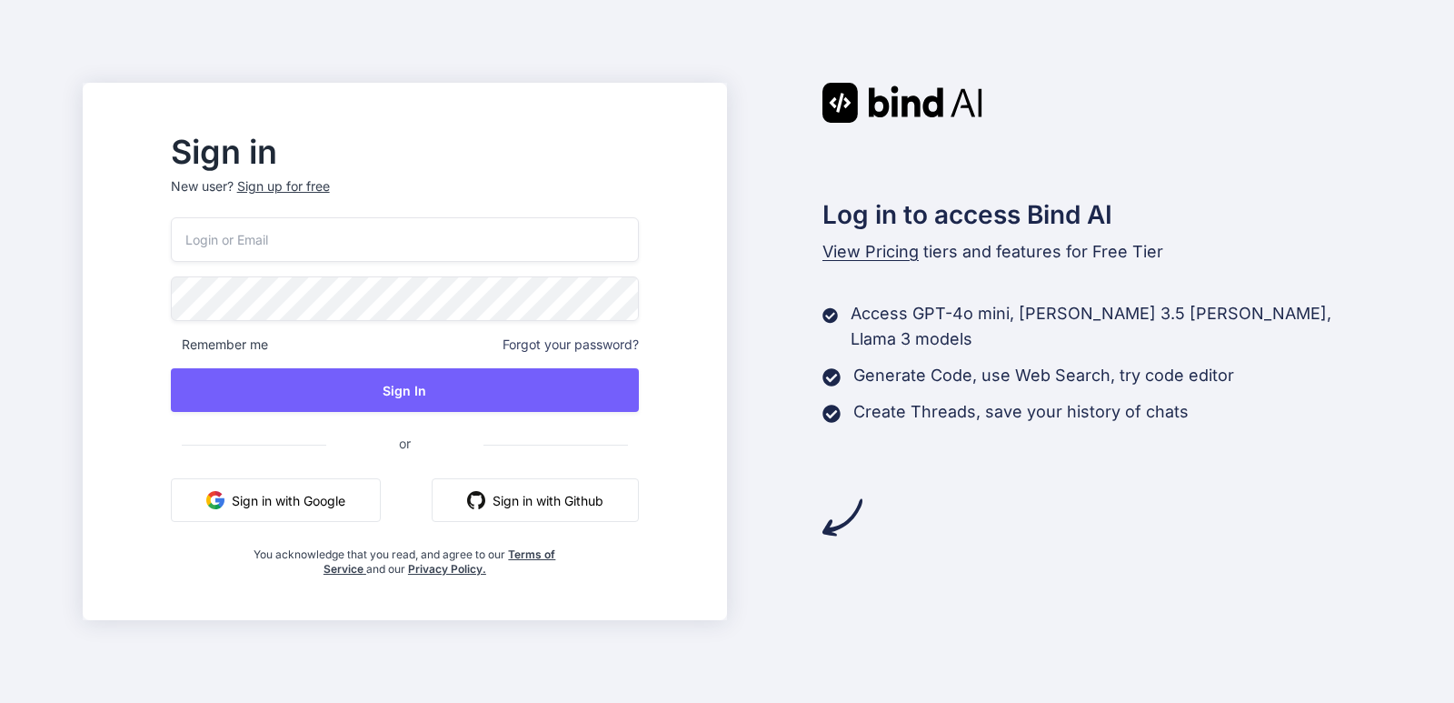
click at [228, 239] on input "email" at bounding box center [405, 239] width 468 height 45
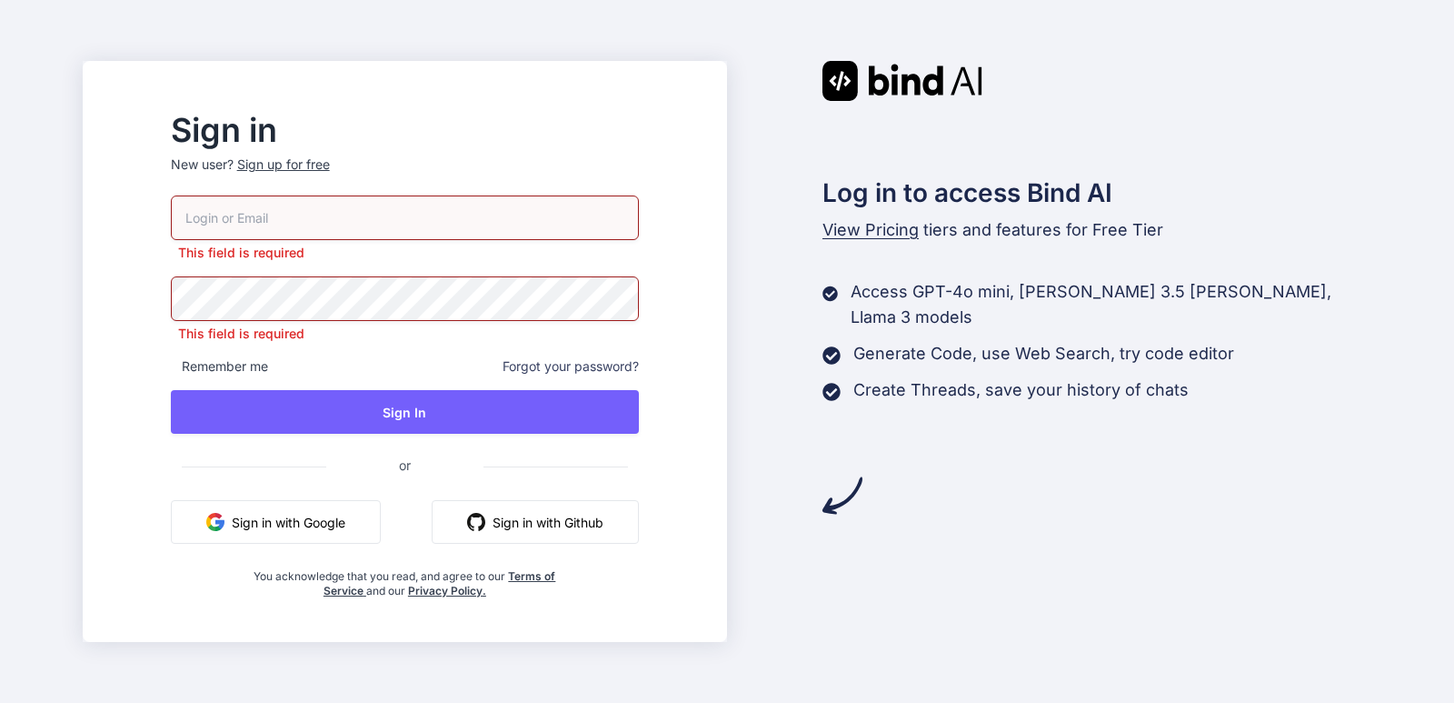
click at [264, 230] on input "email" at bounding box center [405, 217] width 468 height 45
type input "[EMAIL_ADDRESS][DOMAIN_NAME]"
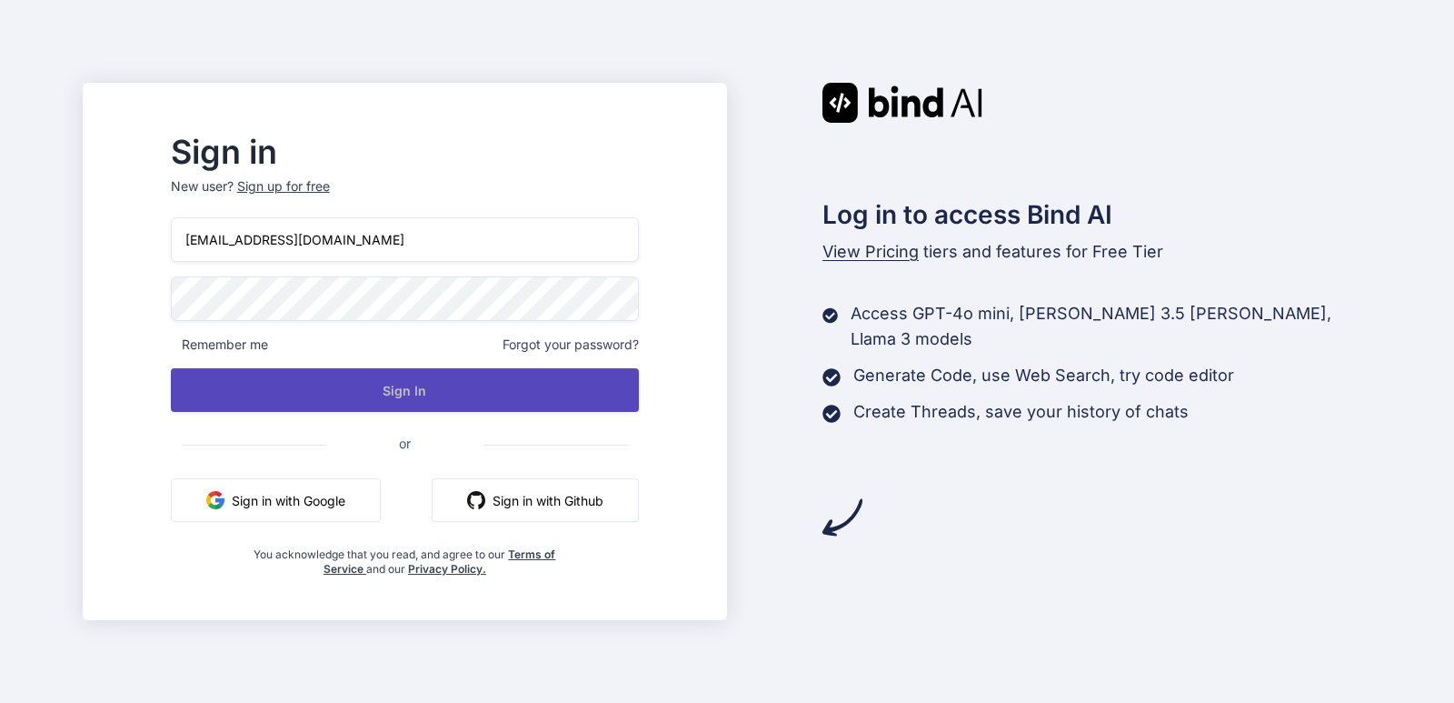
click at [434, 406] on button "Sign In" at bounding box center [405, 390] width 468 height 44
